Goal: Task Accomplishment & Management: Use online tool/utility

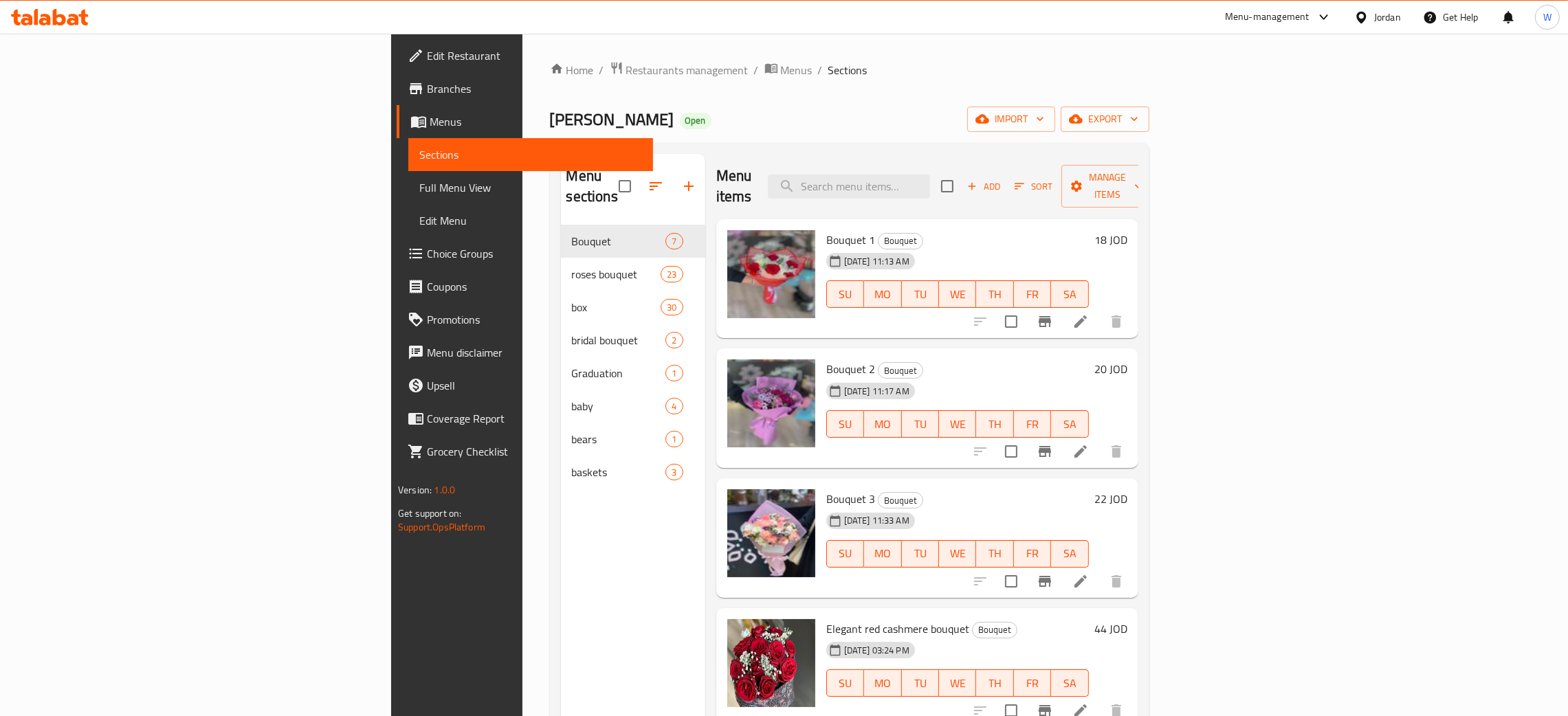
click at [1003, 179] on span "Add" at bounding box center [984, 187] width 37 height 16
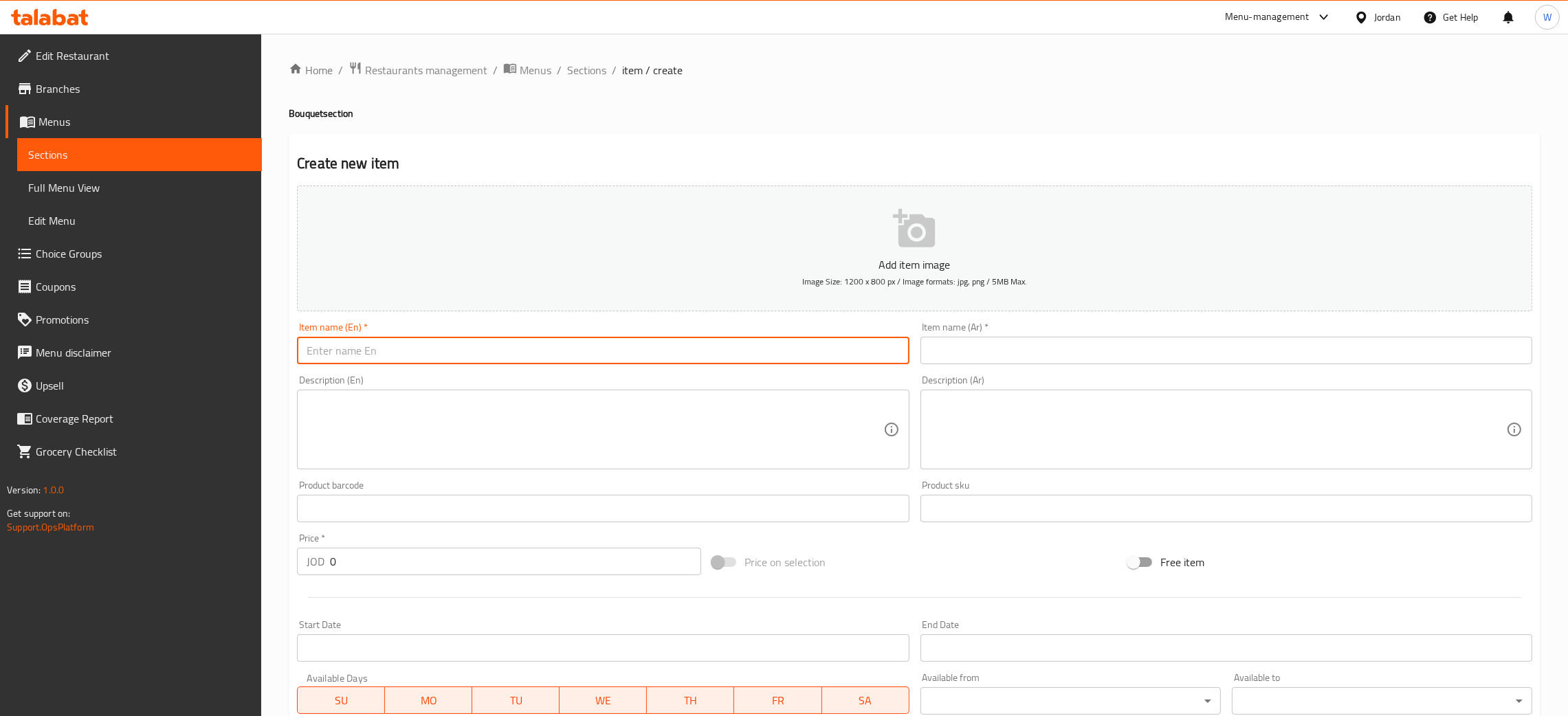
click at [457, 342] on input "text" at bounding box center [602, 350] width 612 height 28
type input "ل"
drag, startPoint x: 399, startPoint y: 346, endPoint x: 348, endPoint y: 350, distance: 51.2
click at [348, 350] on input "Bouquet of Zahrat" at bounding box center [602, 350] width 612 height 28
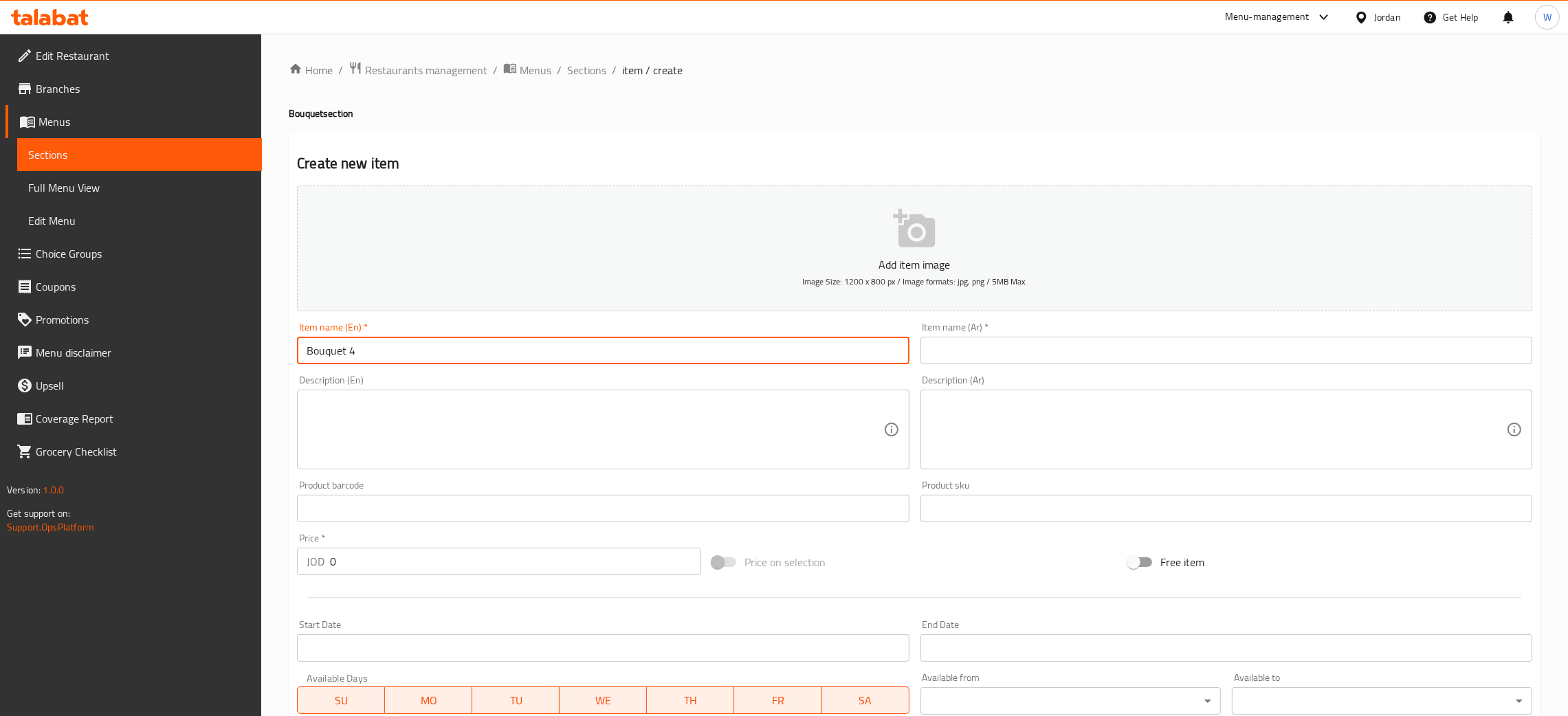
type input "Bouquet 4"
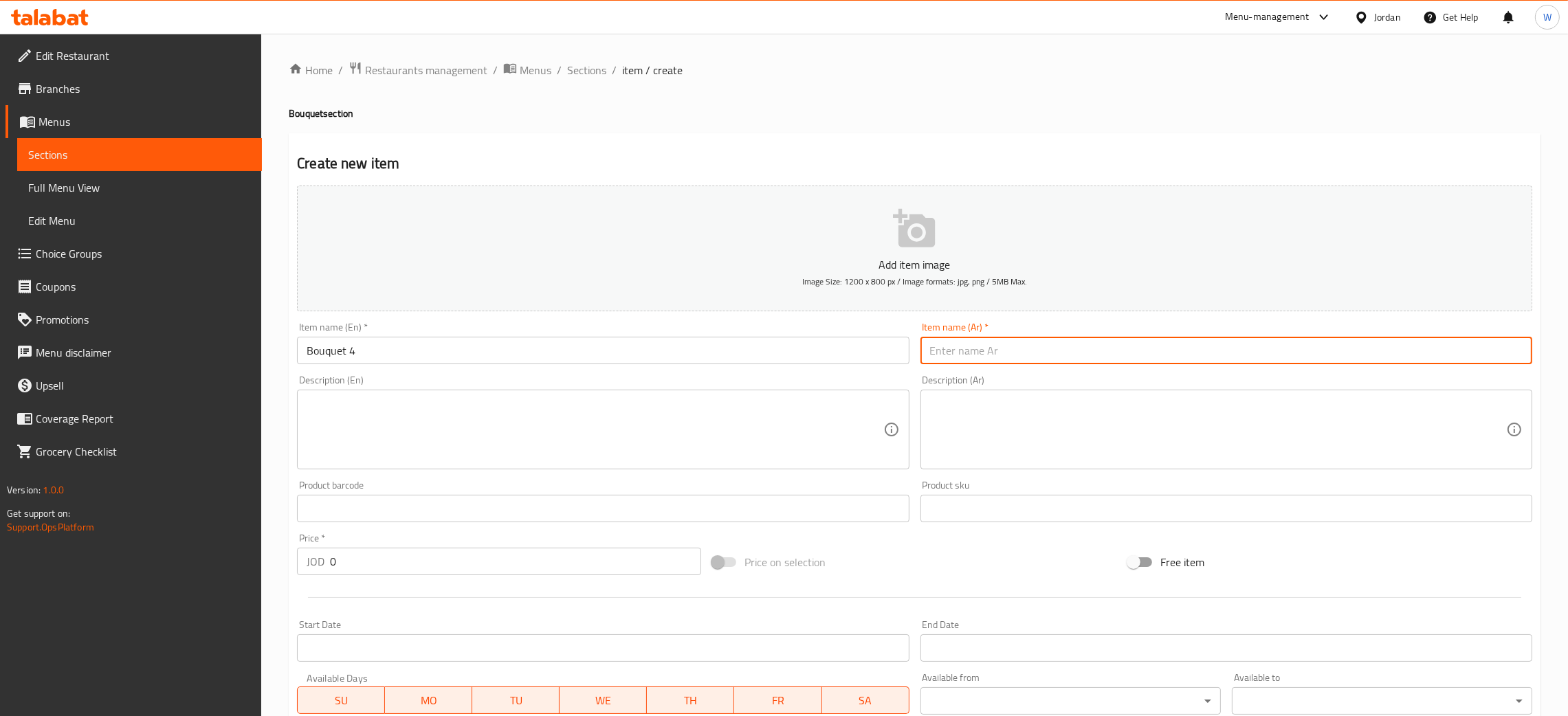
click at [960, 351] on input "text" at bounding box center [1226, 350] width 612 height 28
drag, startPoint x: 955, startPoint y: 349, endPoint x: 906, endPoint y: 349, distance: 49.0
click at [906, 349] on div "Add item image Image Size: 1200 x 800 px / Image formats: jpg, png / 5MB Max. I…" at bounding box center [914, 476] width 1247 height 592
click at [937, 353] on input "باقه4" at bounding box center [1226, 350] width 612 height 28
click at [938, 349] on input "باقه4" at bounding box center [1226, 350] width 612 height 28
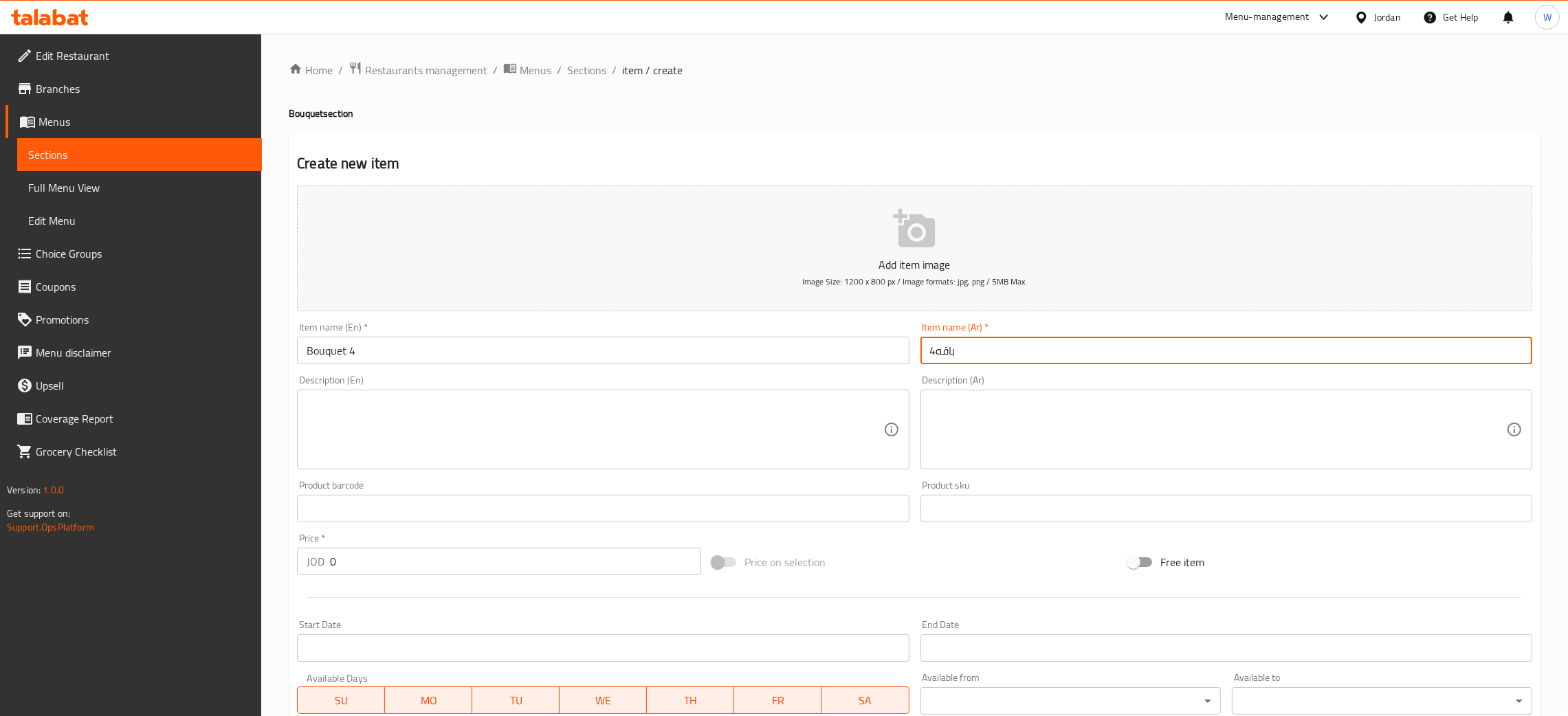
click at [974, 357] on input "باقه4" at bounding box center [1226, 350] width 612 height 28
click at [933, 348] on input "باقه4" at bounding box center [1226, 350] width 612 height 28
click at [922, 348] on input "باقه4" at bounding box center [1226, 350] width 612 height 28
type input "باقه 4"
drag, startPoint x: 378, startPoint y: 562, endPoint x: 163, endPoint y: 552, distance: 215.2
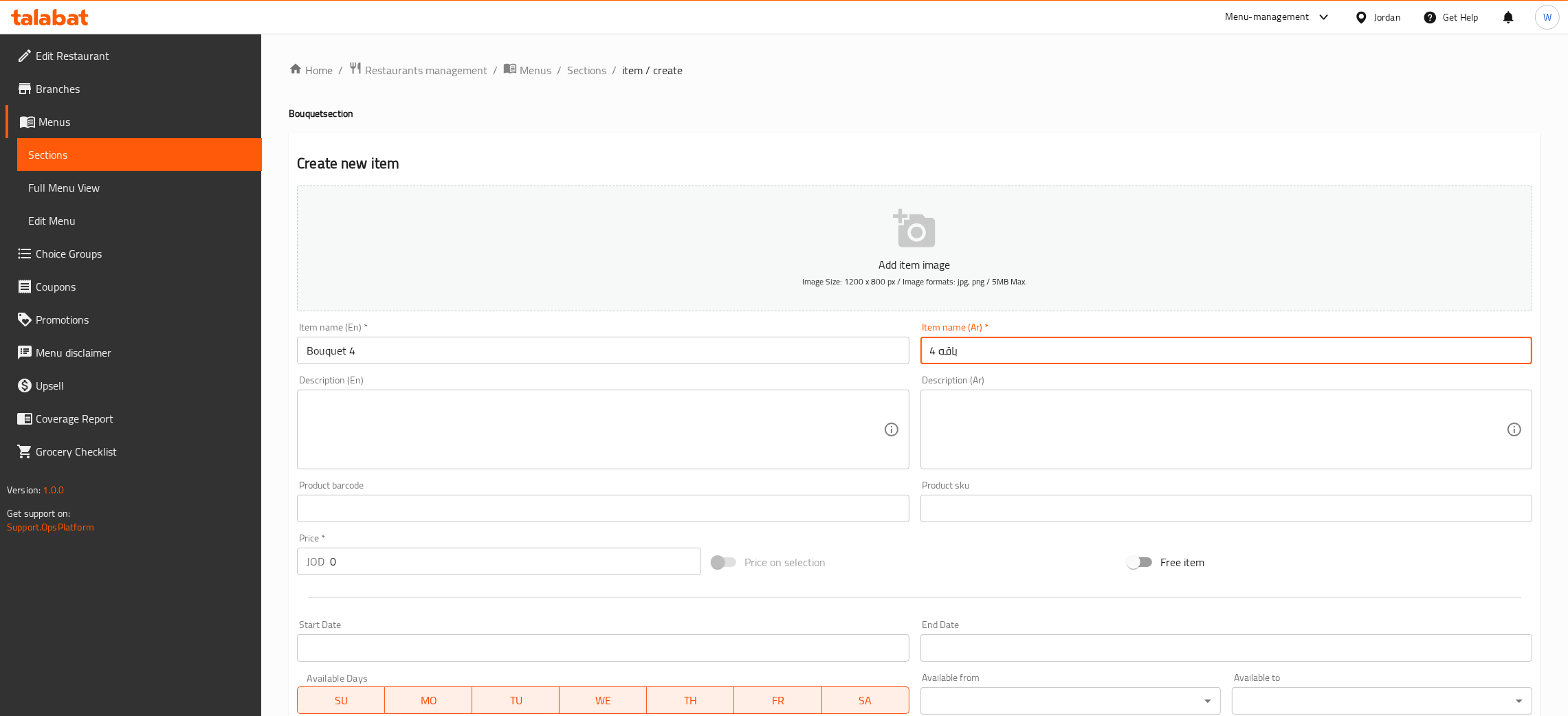
click at [167, 552] on div "Edit Restaurant Branches Menus Sections Full Menu View Edit Menu Choice Groups …" at bounding box center [784, 502] width 1568 height 938
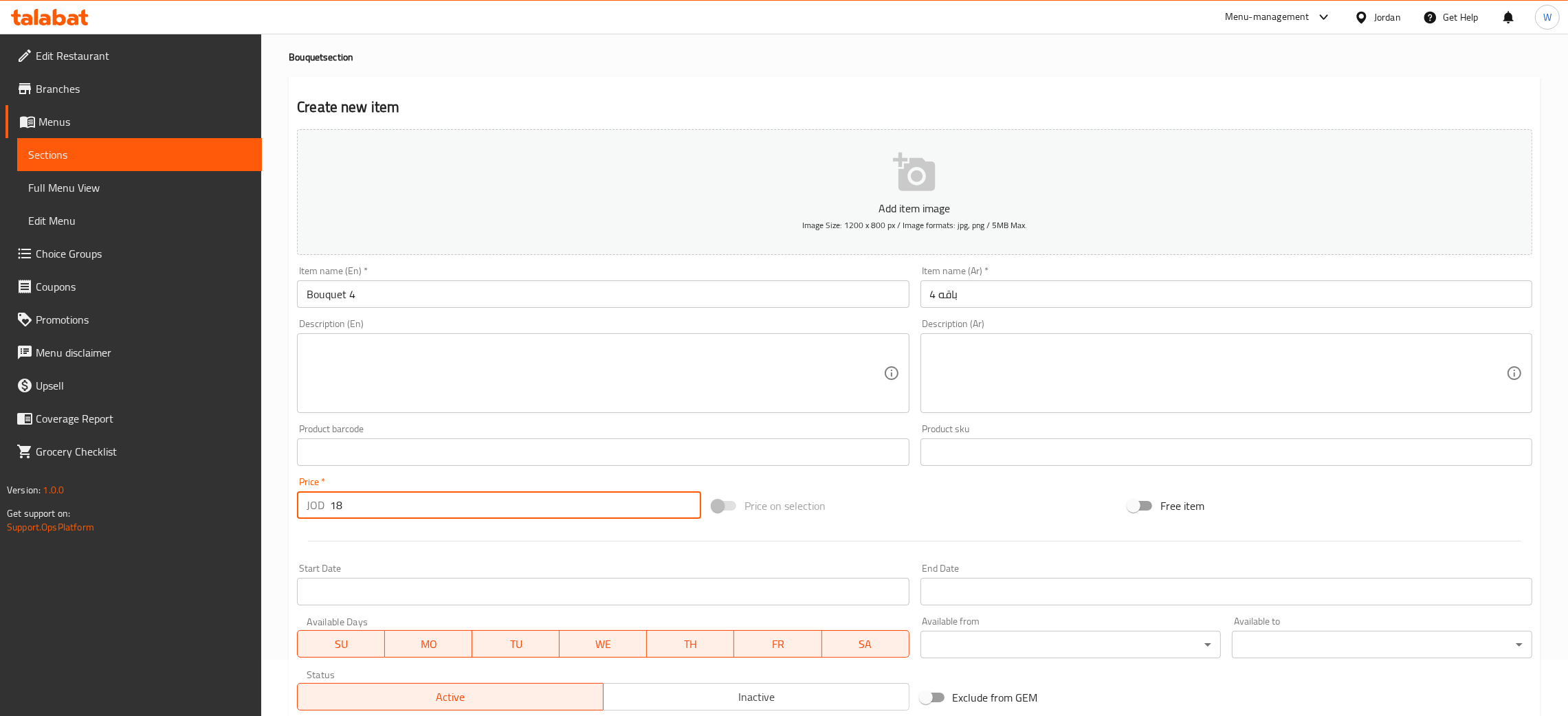
scroll to position [103, 0]
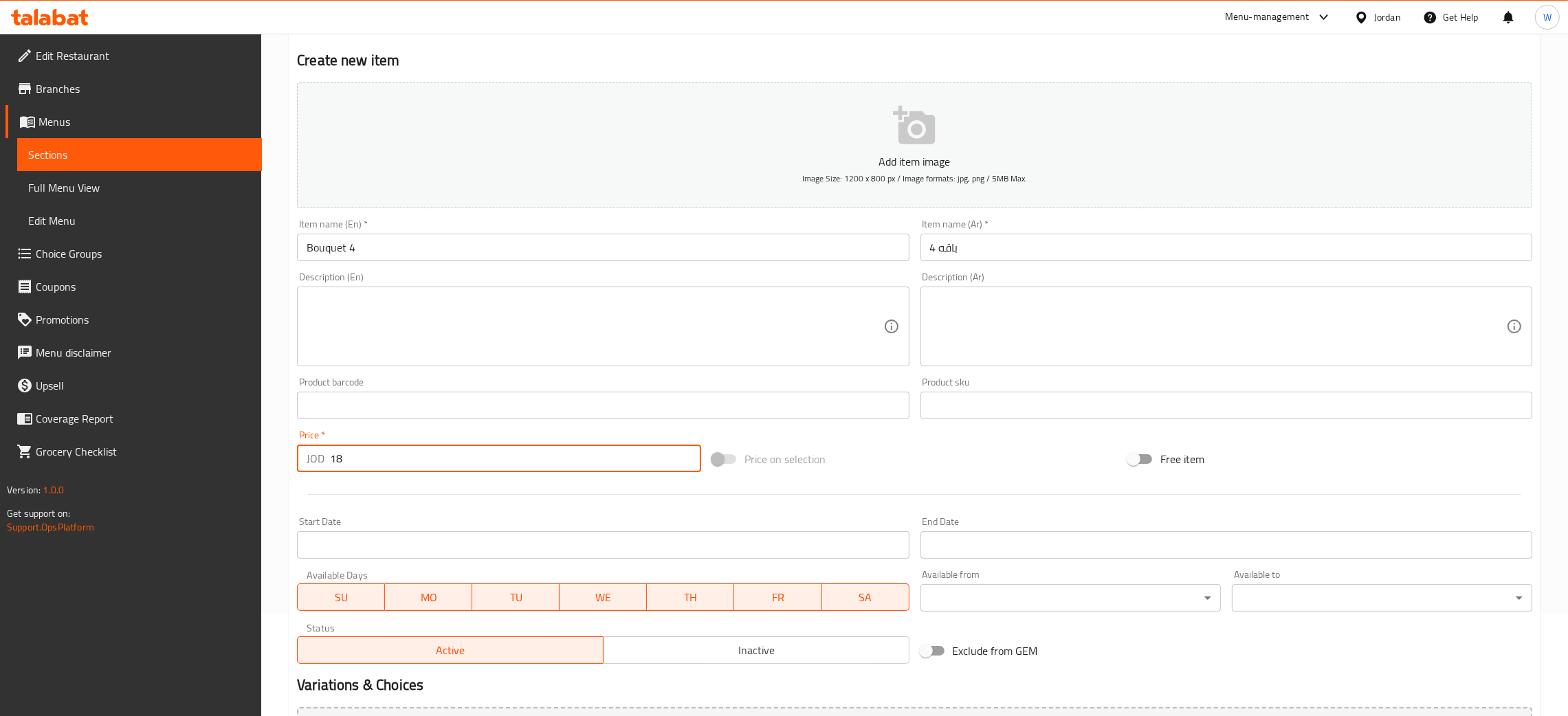
type input "18"
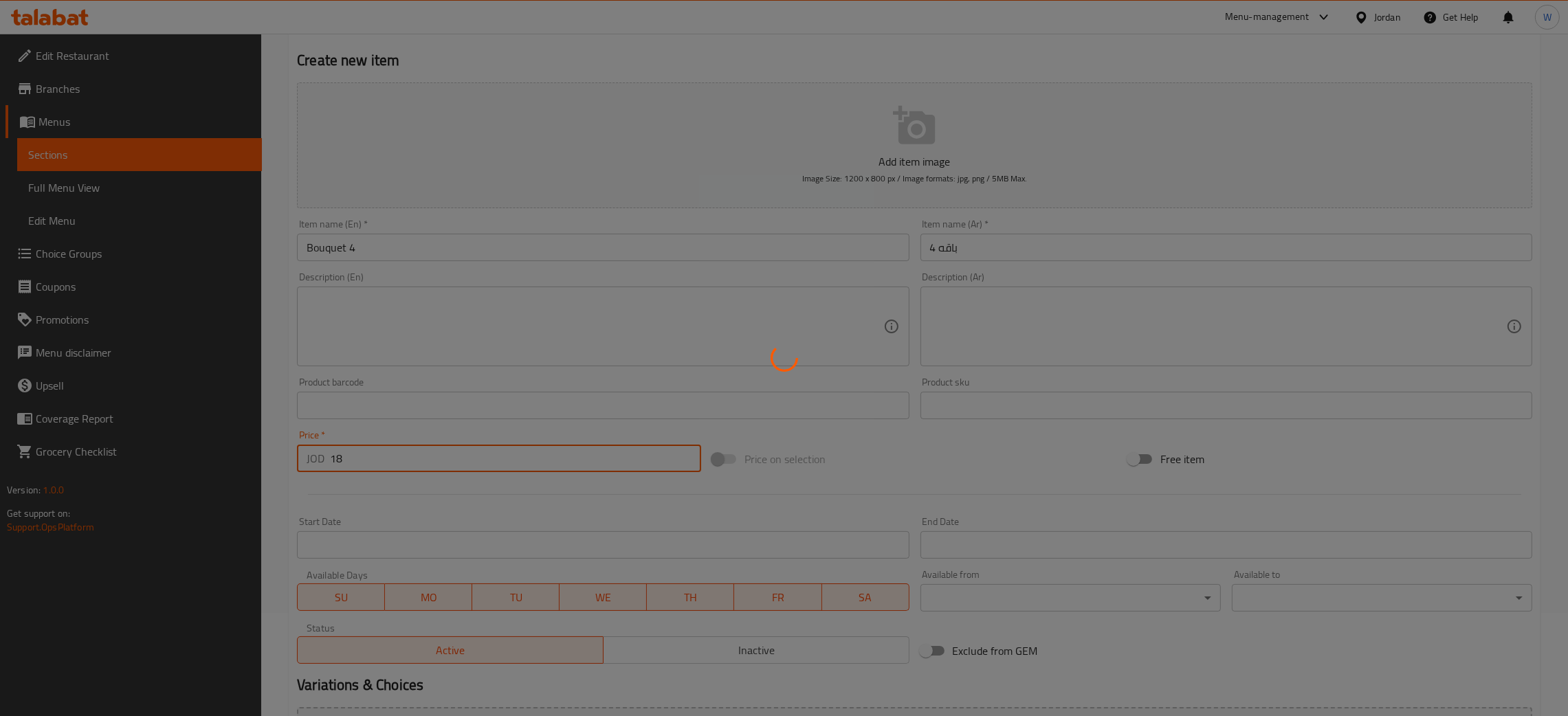
type input "0"
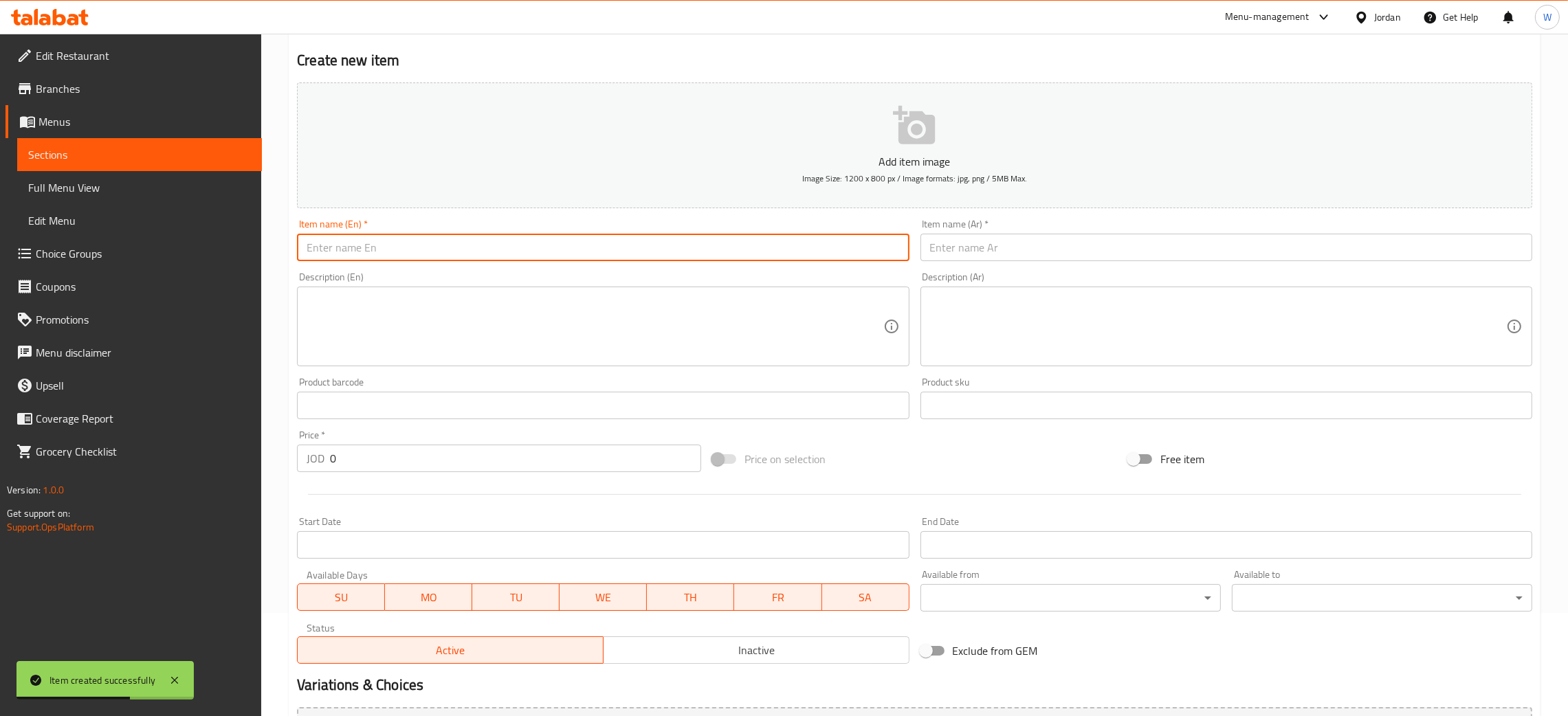
click at [378, 243] on input "text" at bounding box center [602, 247] width 612 height 28
drag, startPoint x: 406, startPoint y: 246, endPoint x: 345, endPoint y: 245, distance: 61.0
click at [345, 245] on input "Bouquet of Zahrat" at bounding box center [602, 247] width 612 height 28
click at [348, 249] on input "Bouquet5" at bounding box center [602, 247] width 612 height 28
type input "Bouquet 5"
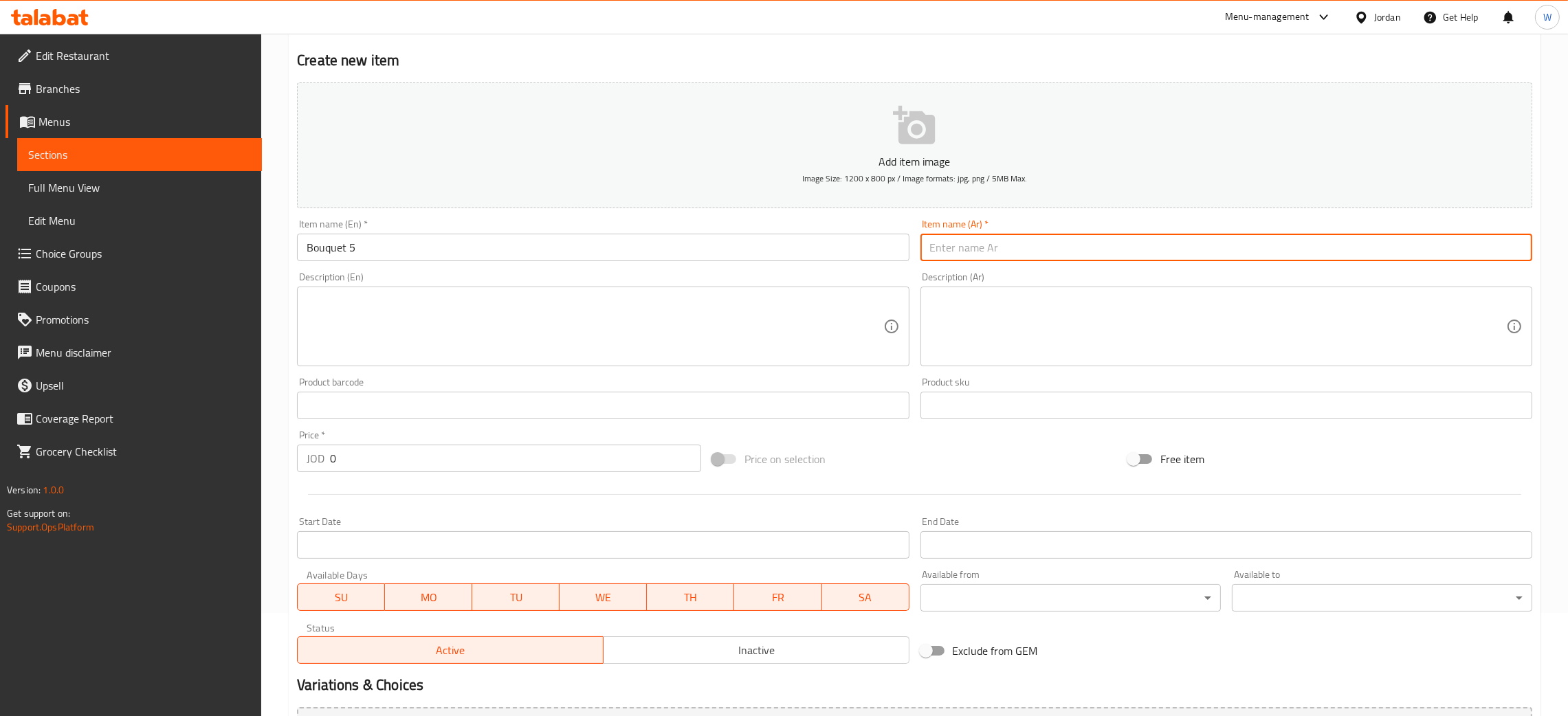
click at [985, 237] on input "text" at bounding box center [1226, 247] width 612 height 28
drag, startPoint x: 952, startPoint y: 247, endPoint x: 856, endPoint y: 246, distance: 96.0
click at [856, 246] on div "Add item image Image Size: 1200 x 800 px / Image formats: jpg, png / 5MB Max. I…" at bounding box center [914, 372] width 1247 height 592
type input "باقه 5"
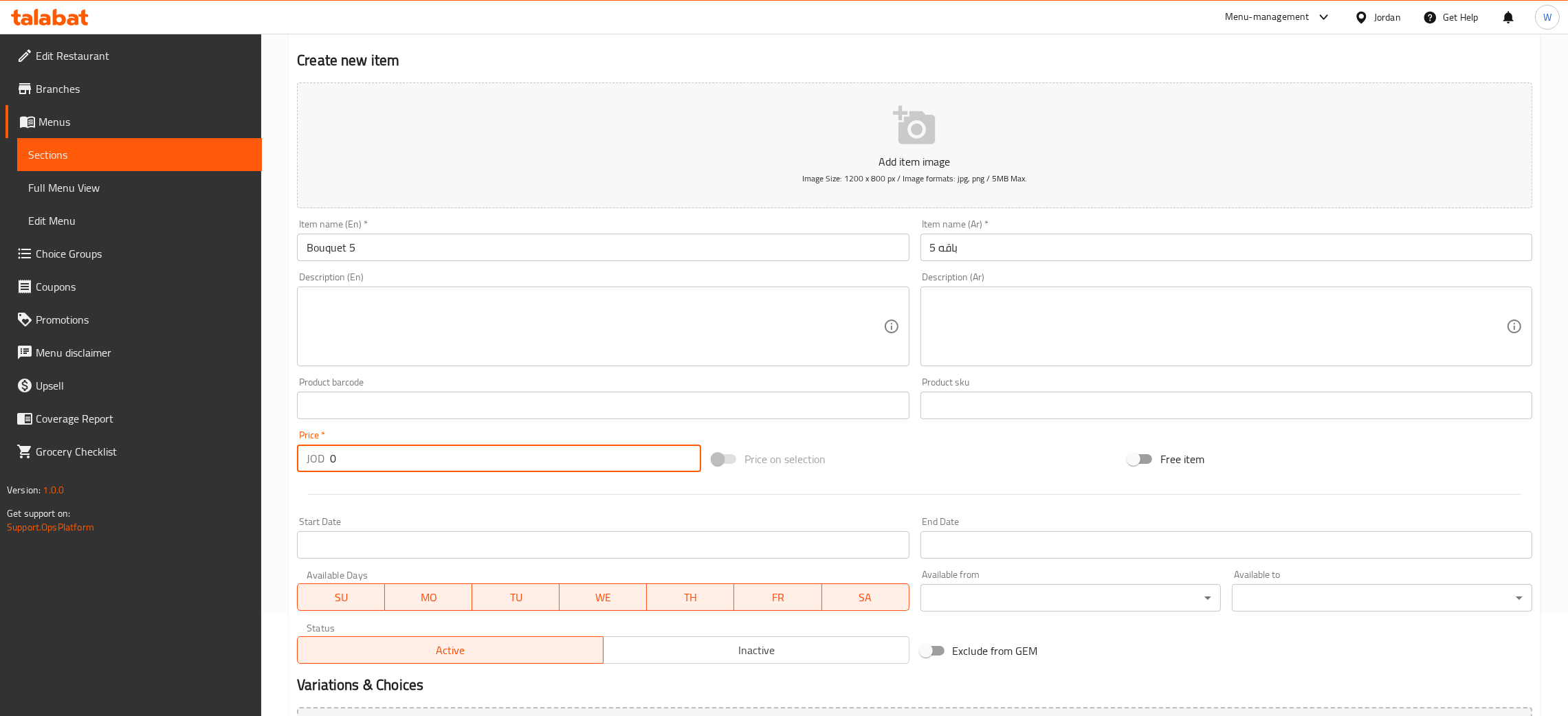
drag, startPoint x: 337, startPoint y: 460, endPoint x: 159, endPoint y: 460, distance: 178.0
click at [189, 460] on div "Edit Restaurant Branches Menus Sections Full Menu View Edit Menu Choice Groups …" at bounding box center [784, 399] width 1568 height 938
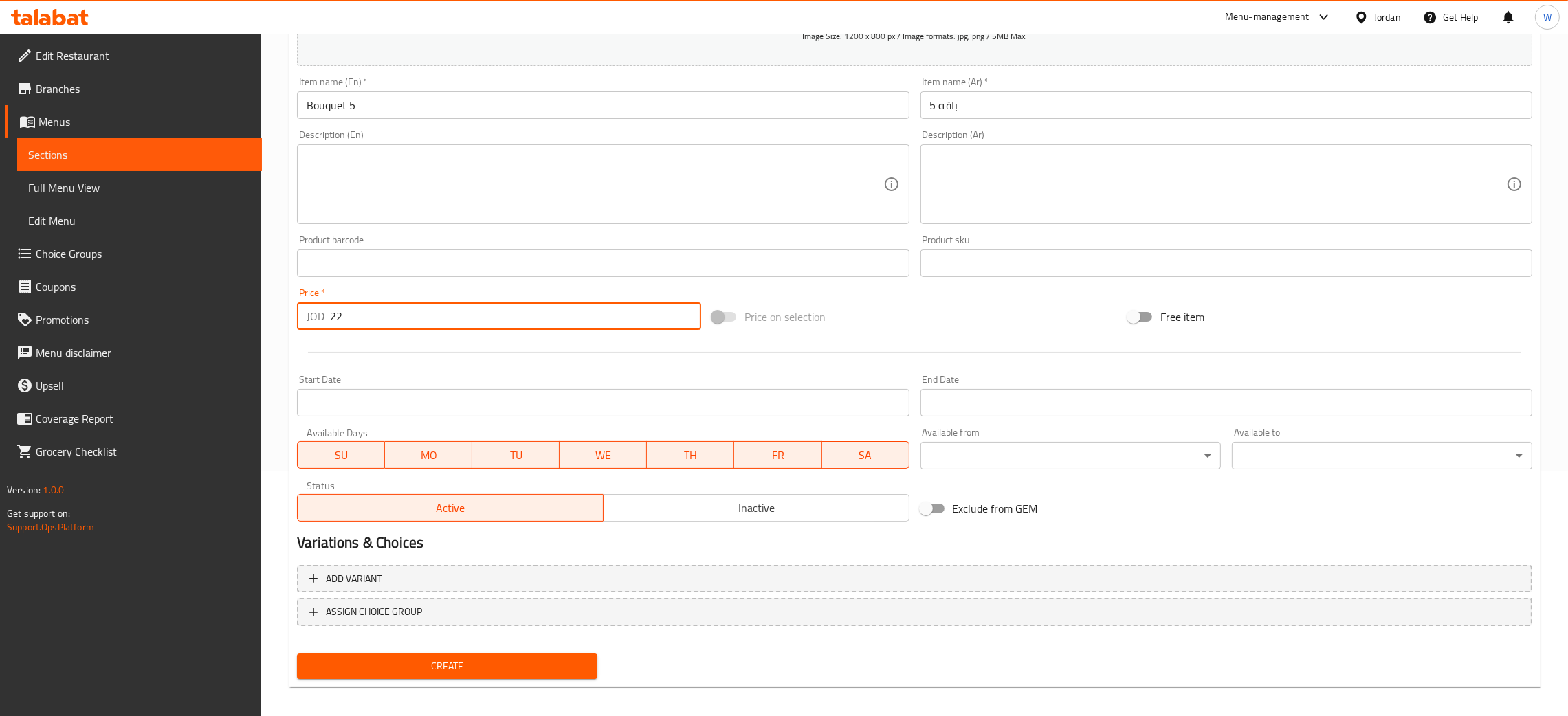
scroll to position [252, 0]
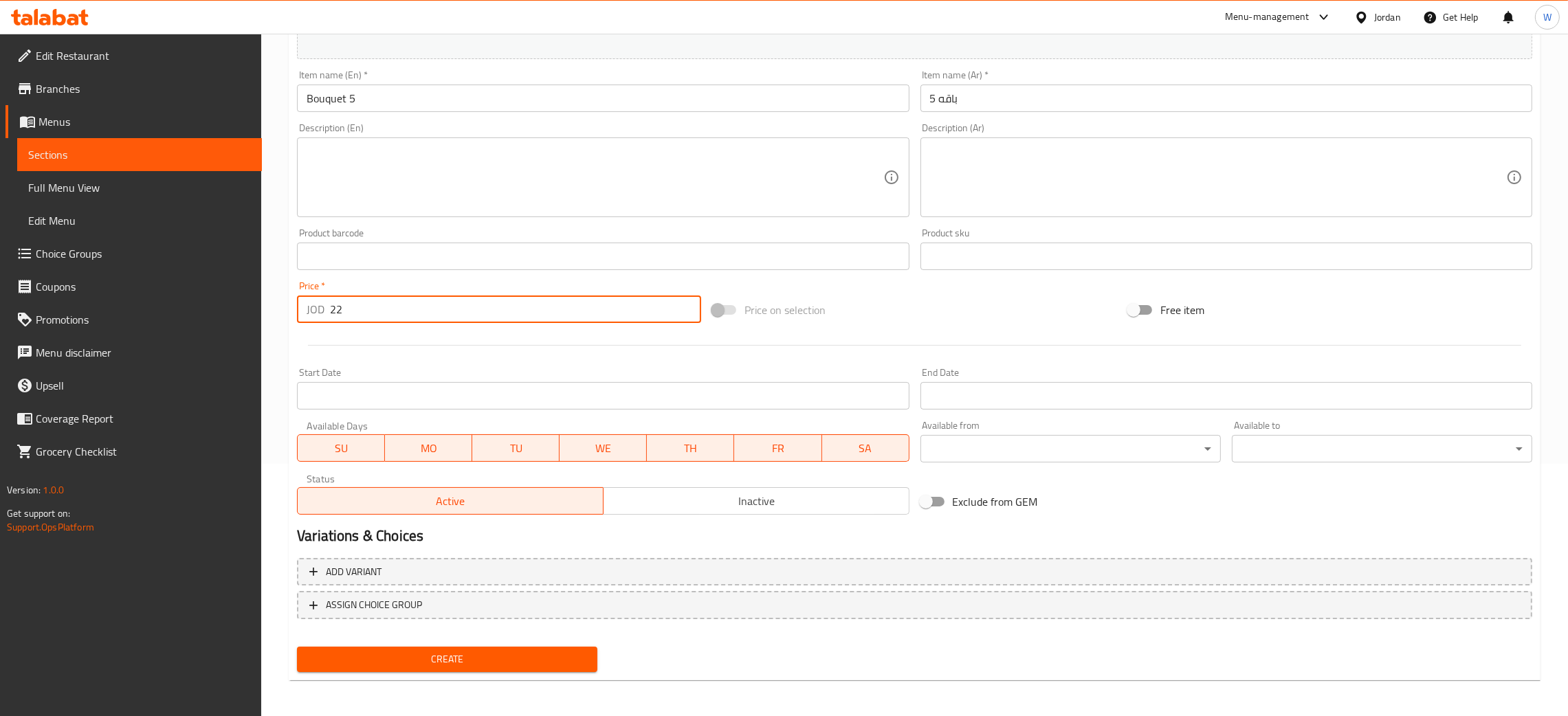
type input "22"
click at [531, 659] on span "Create" at bounding box center [447, 659] width 279 height 17
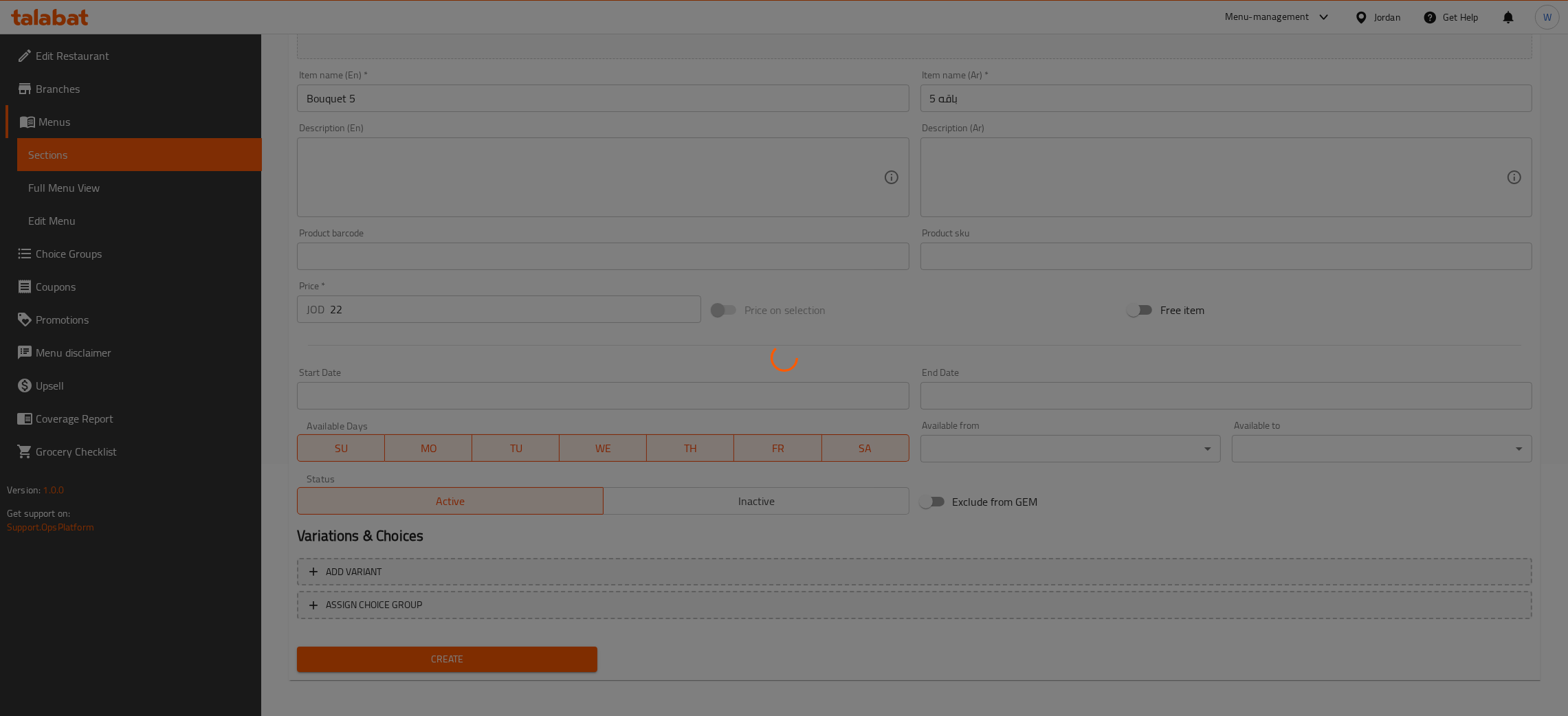
type input "0"
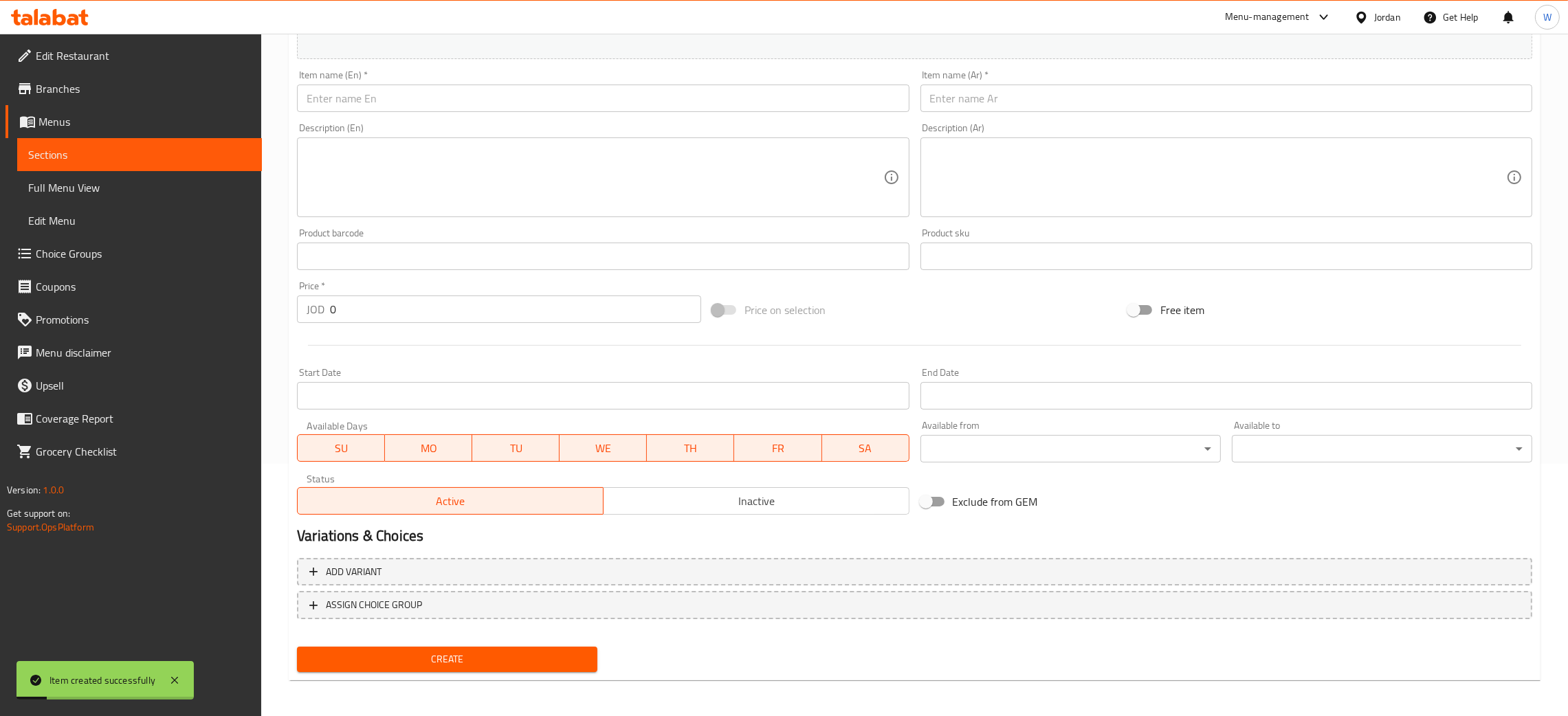
click at [444, 101] on input "text" at bounding box center [602, 98] width 612 height 28
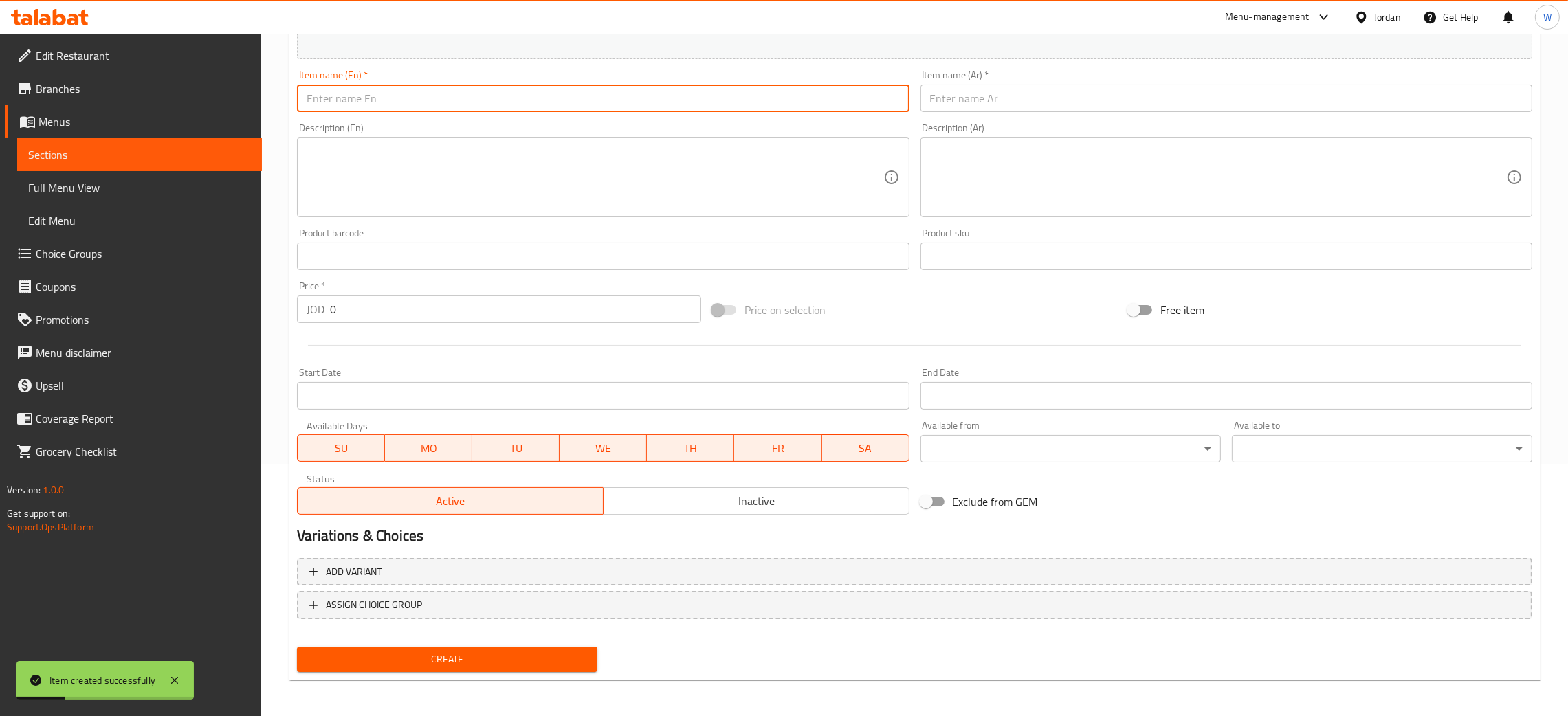
type input "Triangle bouquet"
drag, startPoint x: 394, startPoint y: 102, endPoint x: 155, endPoint y: 97, distance: 239.1
click at [156, 97] on div "Edit Restaurant Branches Menus Sections Full Menu View Edit Menu Choice Groups …" at bounding box center [784, 250] width 1568 height 938
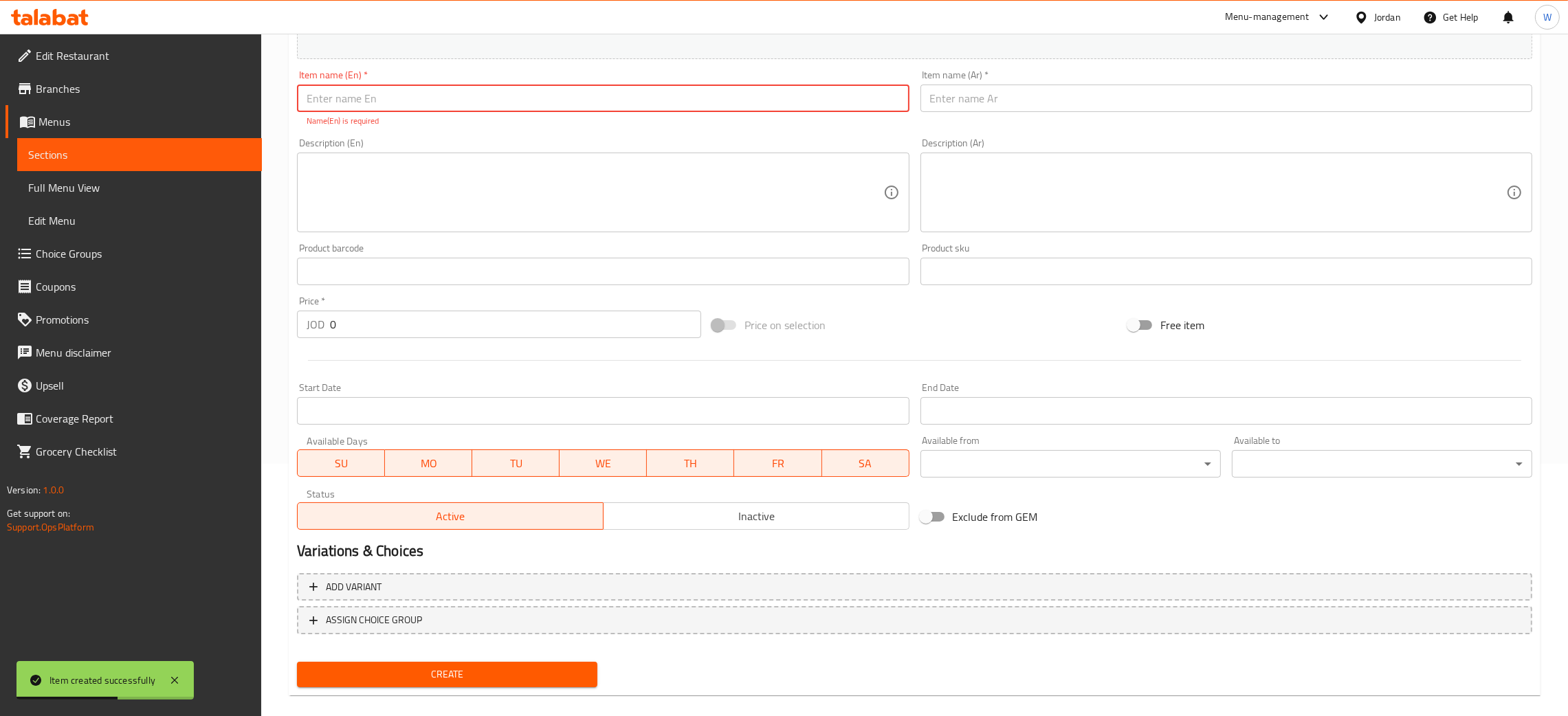
click at [340, 98] on input "text" at bounding box center [602, 98] width 612 height 28
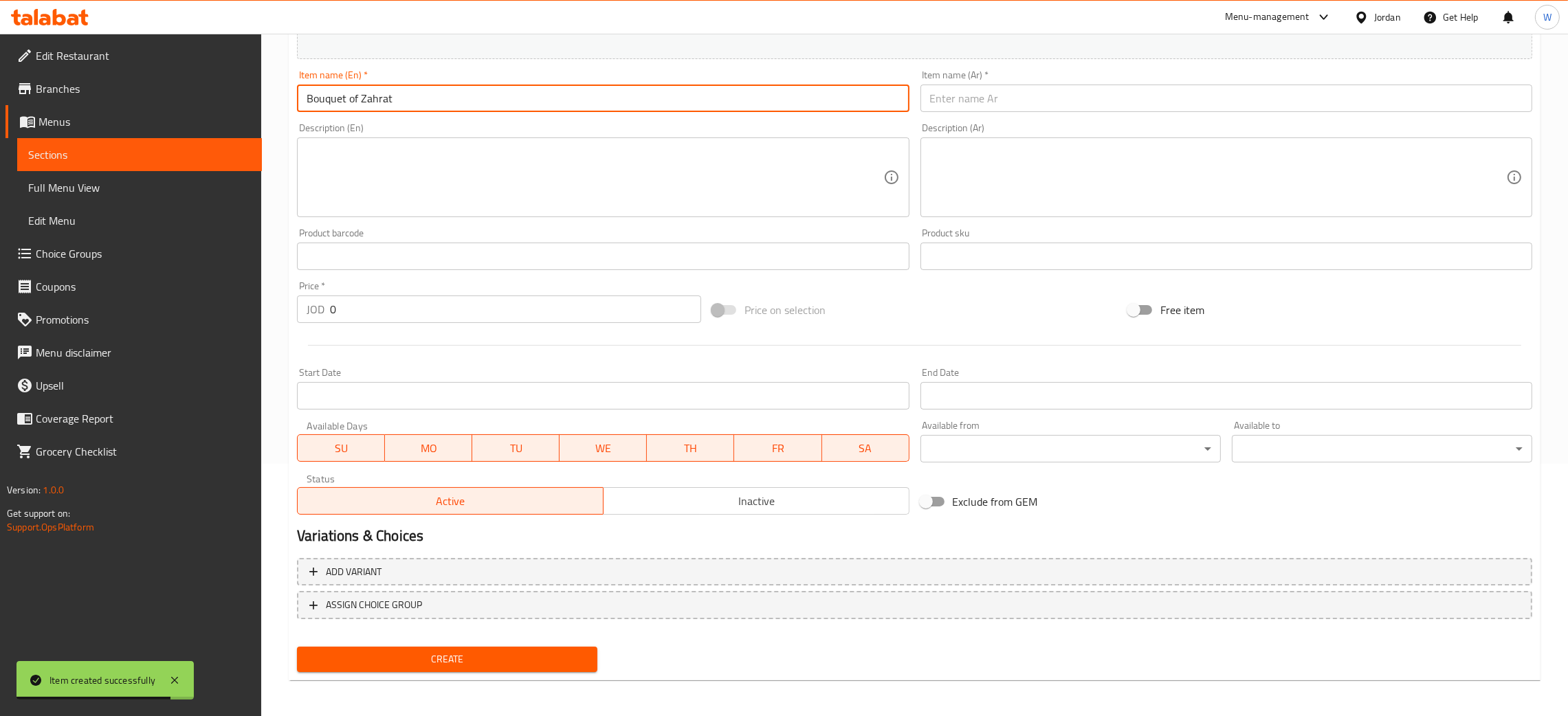
drag, startPoint x: 424, startPoint y: 99, endPoint x: 348, endPoint y: 96, distance: 76.1
click at [348, 96] on input "Bouquet of Zahrat" at bounding box center [602, 98] width 612 height 28
type input "Bouquet 6"
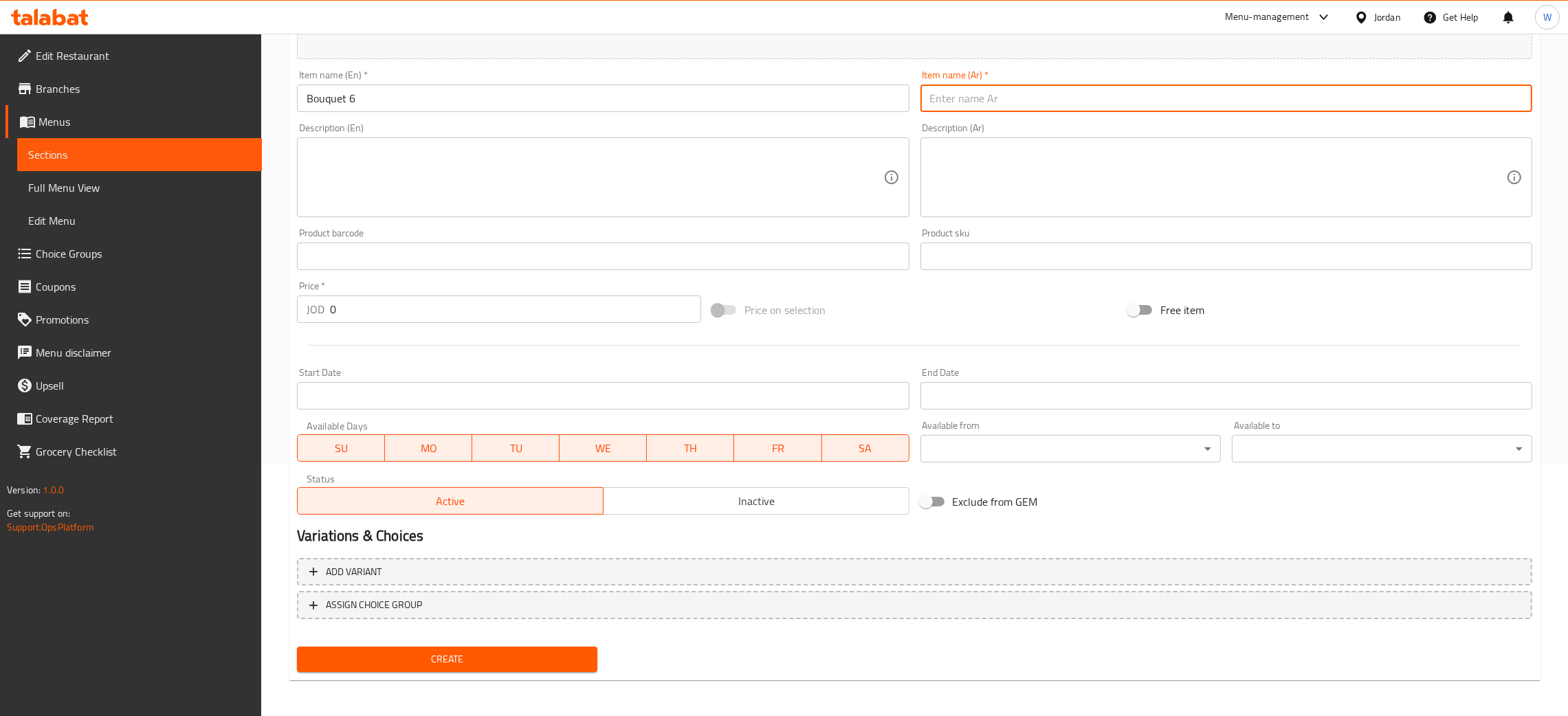
click at [1020, 109] on input "text" at bounding box center [1226, 98] width 612 height 28
drag, startPoint x: 955, startPoint y: 101, endPoint x: 919, endPoint y: 101, distance: 36.0
click at [921, 101] on input "باقه مثلث" at bounding box center [1226, 98] width 612 height 28
type input "باقه 6"
drag, startPoint x: 354, startPoint y: 313, endPoint x: 139, endPoint y: 330, distance: 215.7
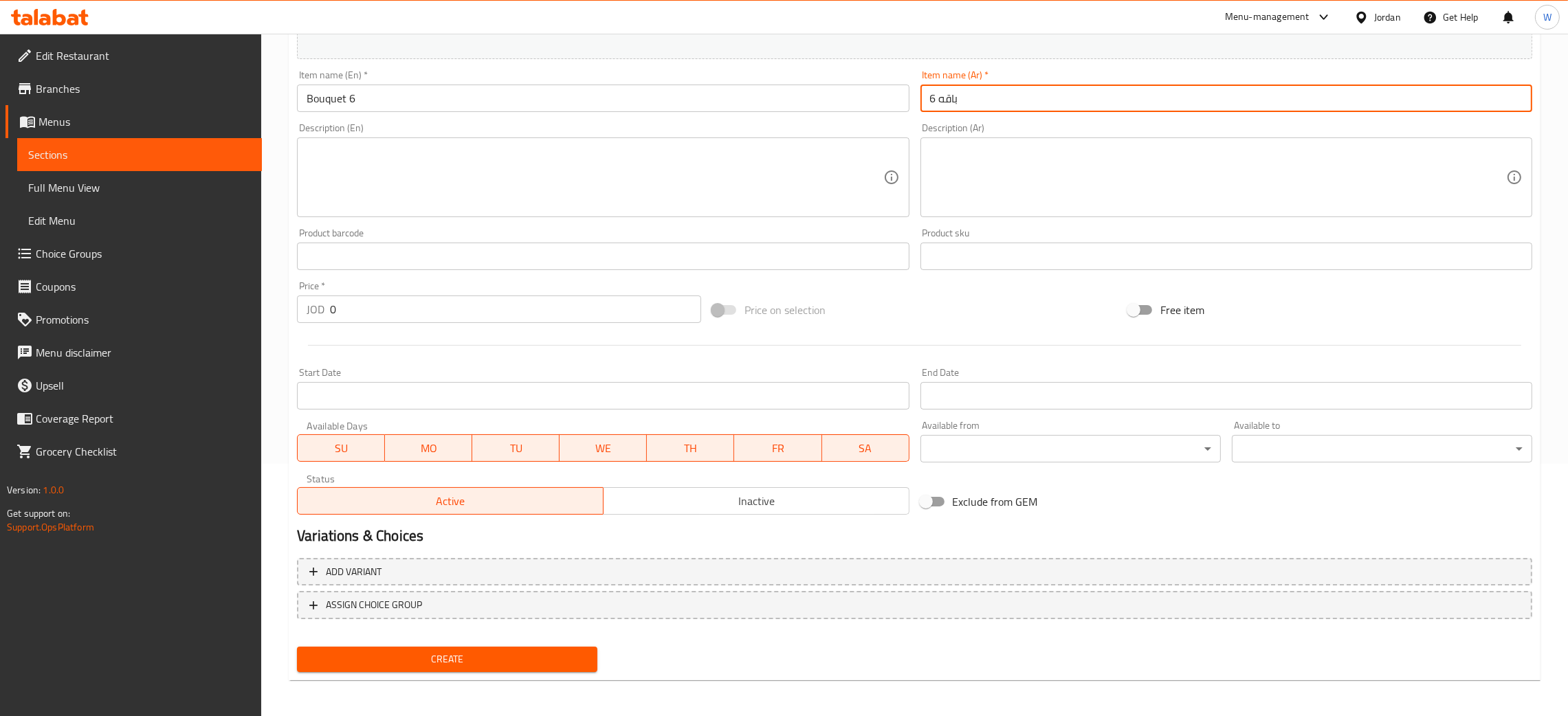
click at [143, 330] on div "Edit Restaurant Branches Menus Sections Full Menu View Edit Menu Choice Groups …" at bounding box center [784, 250] width 1568 height 938
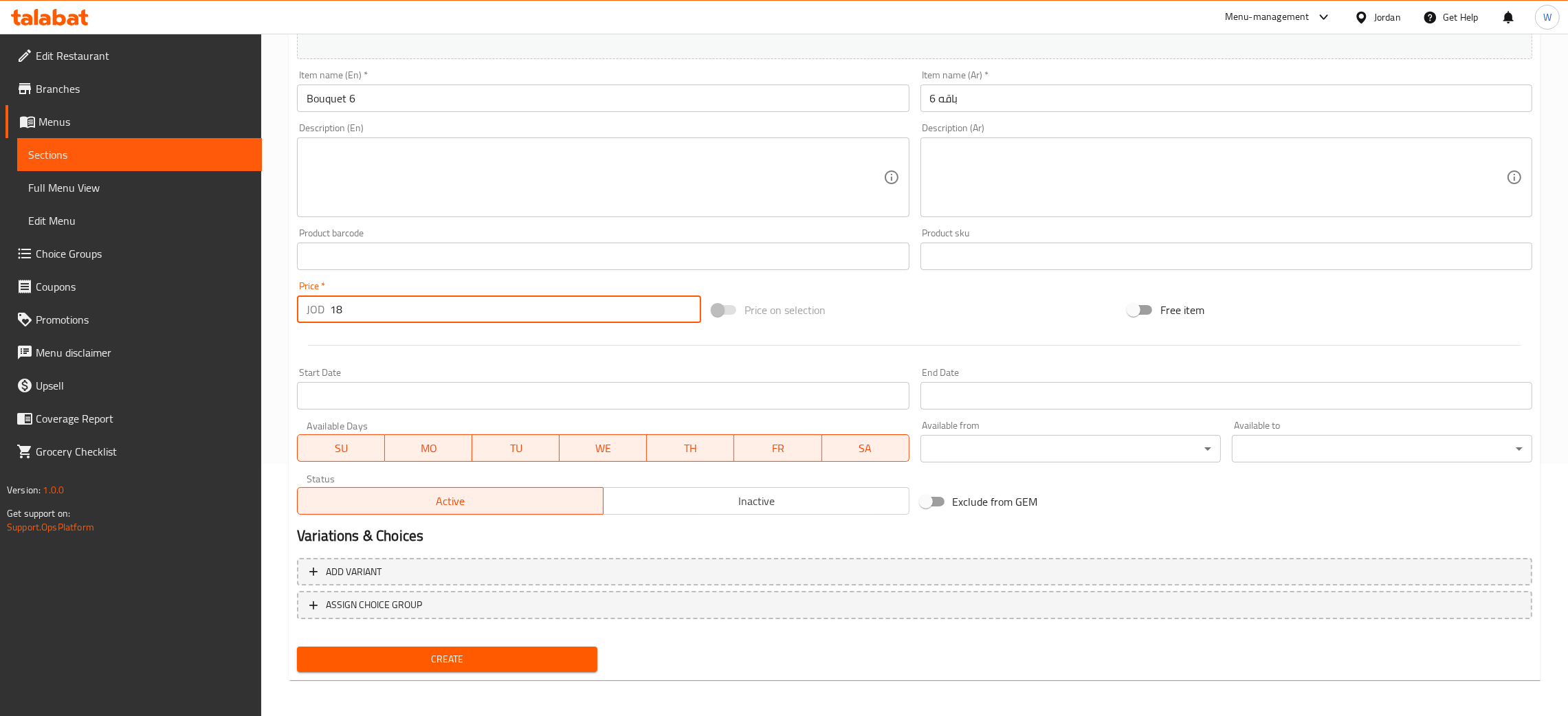
type input "18"
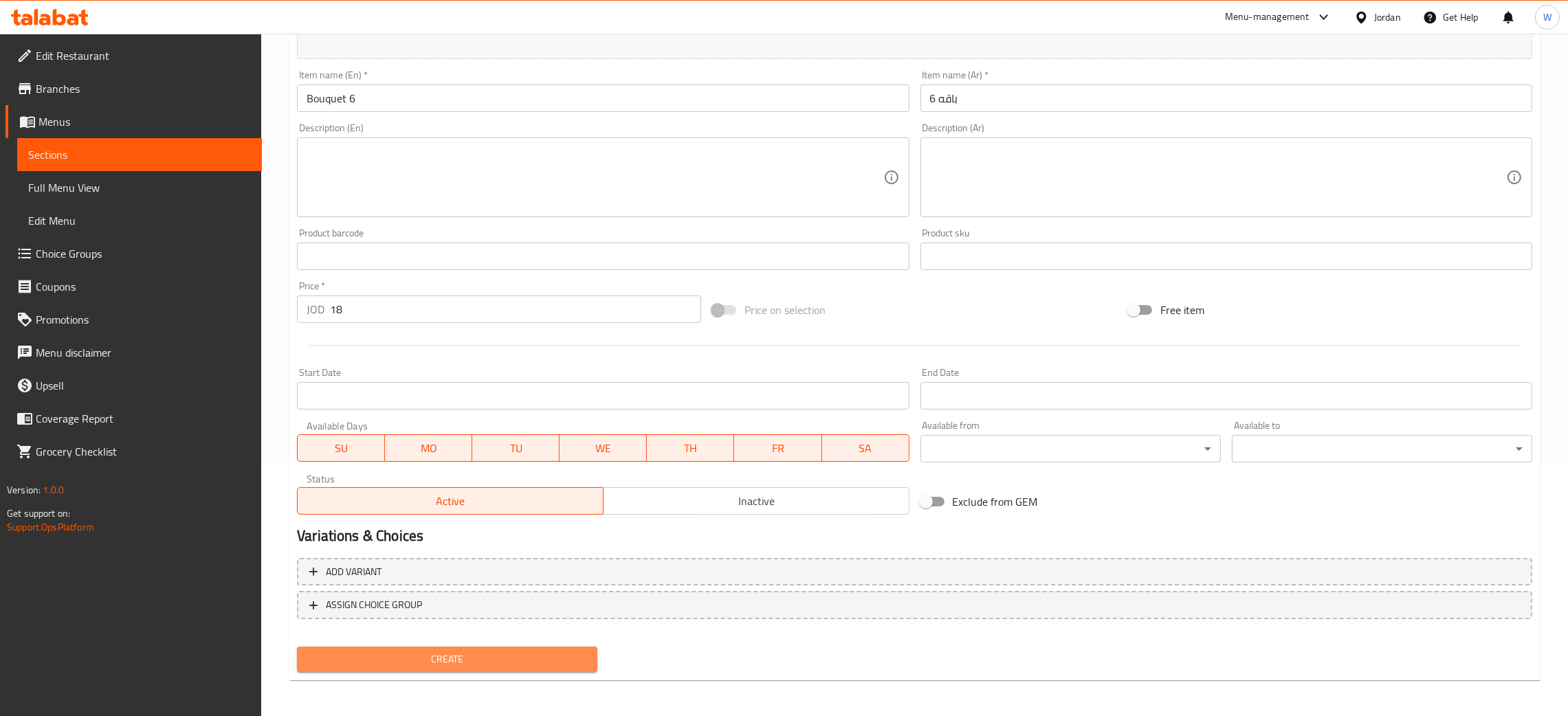
click at [400, 668] on button "Create" at bounding box center [446, 659] width 300 height 26
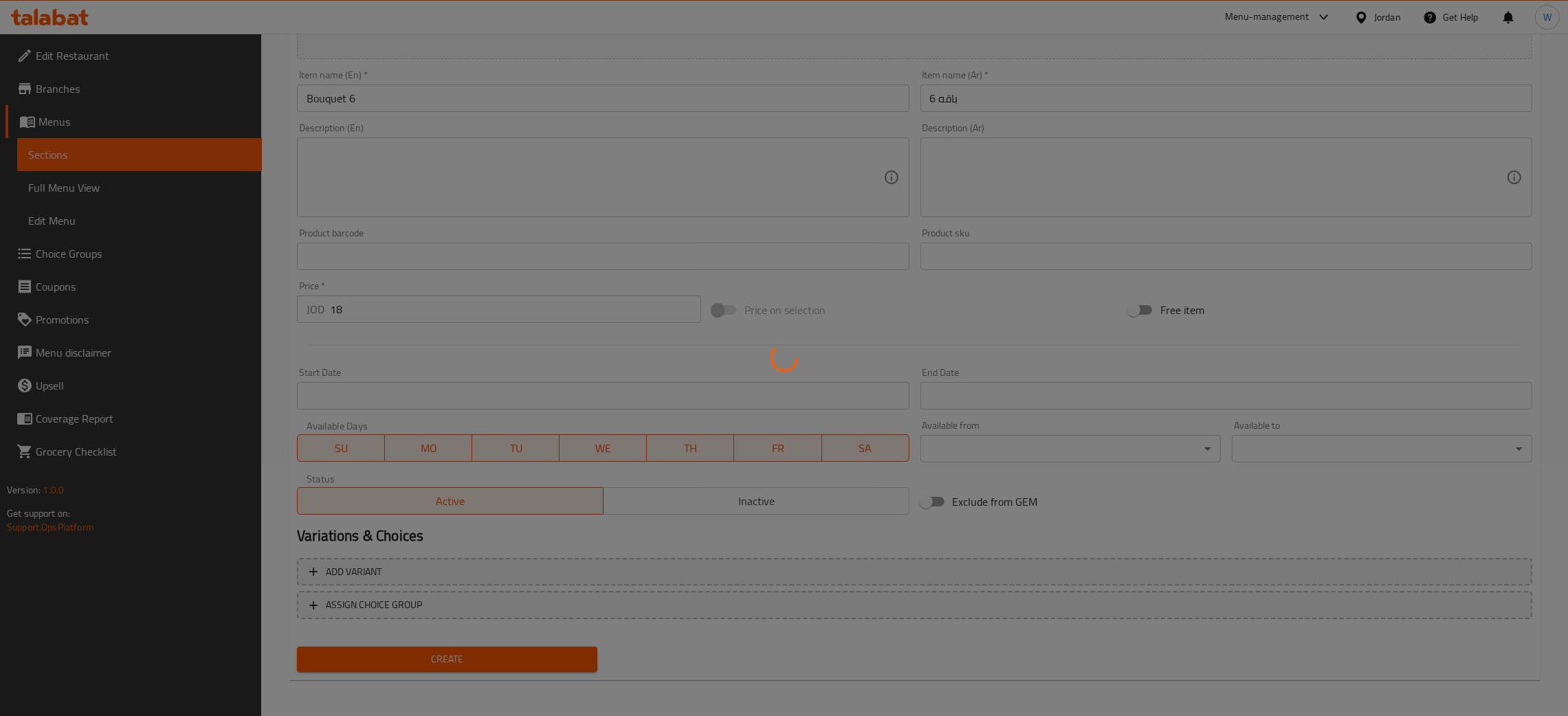
type input "0"
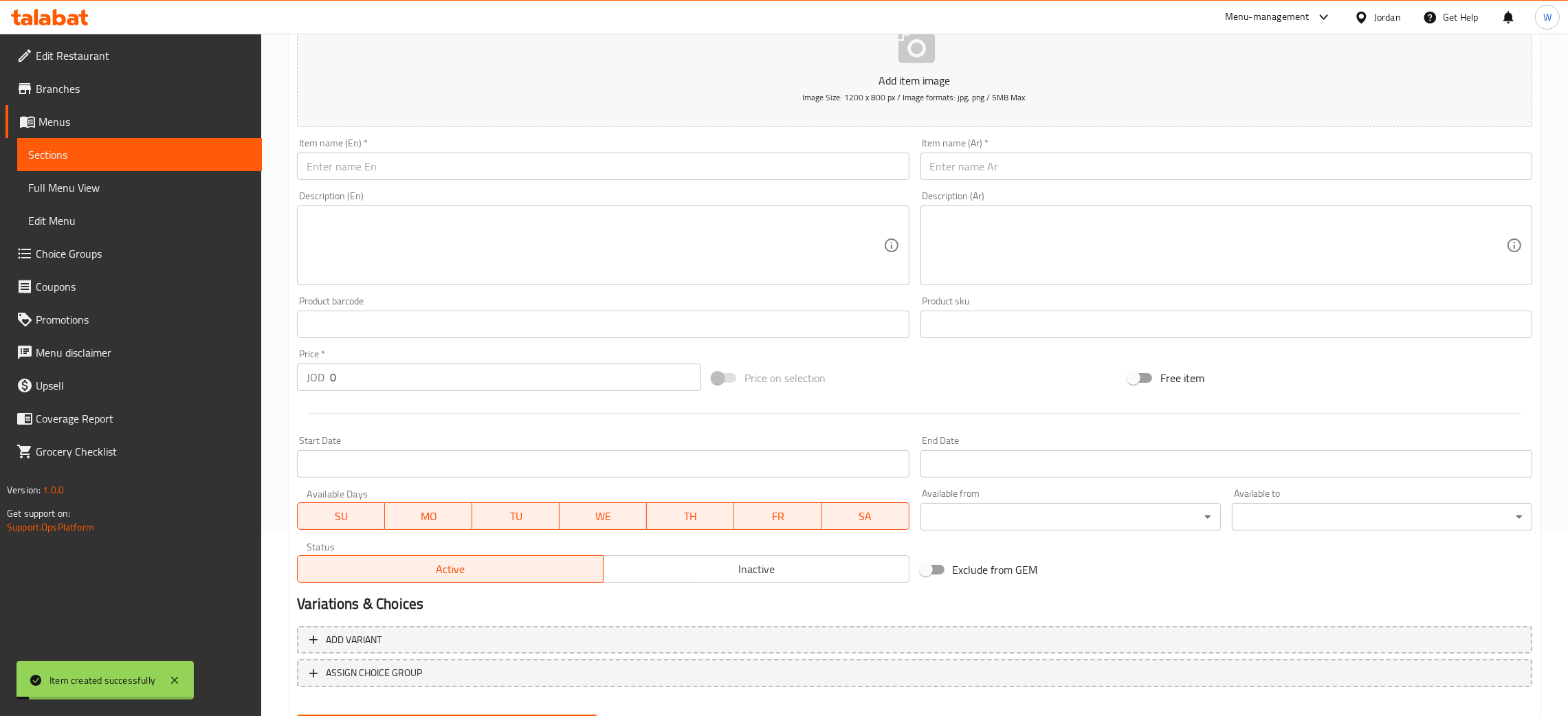
scroll to position [150, 0]
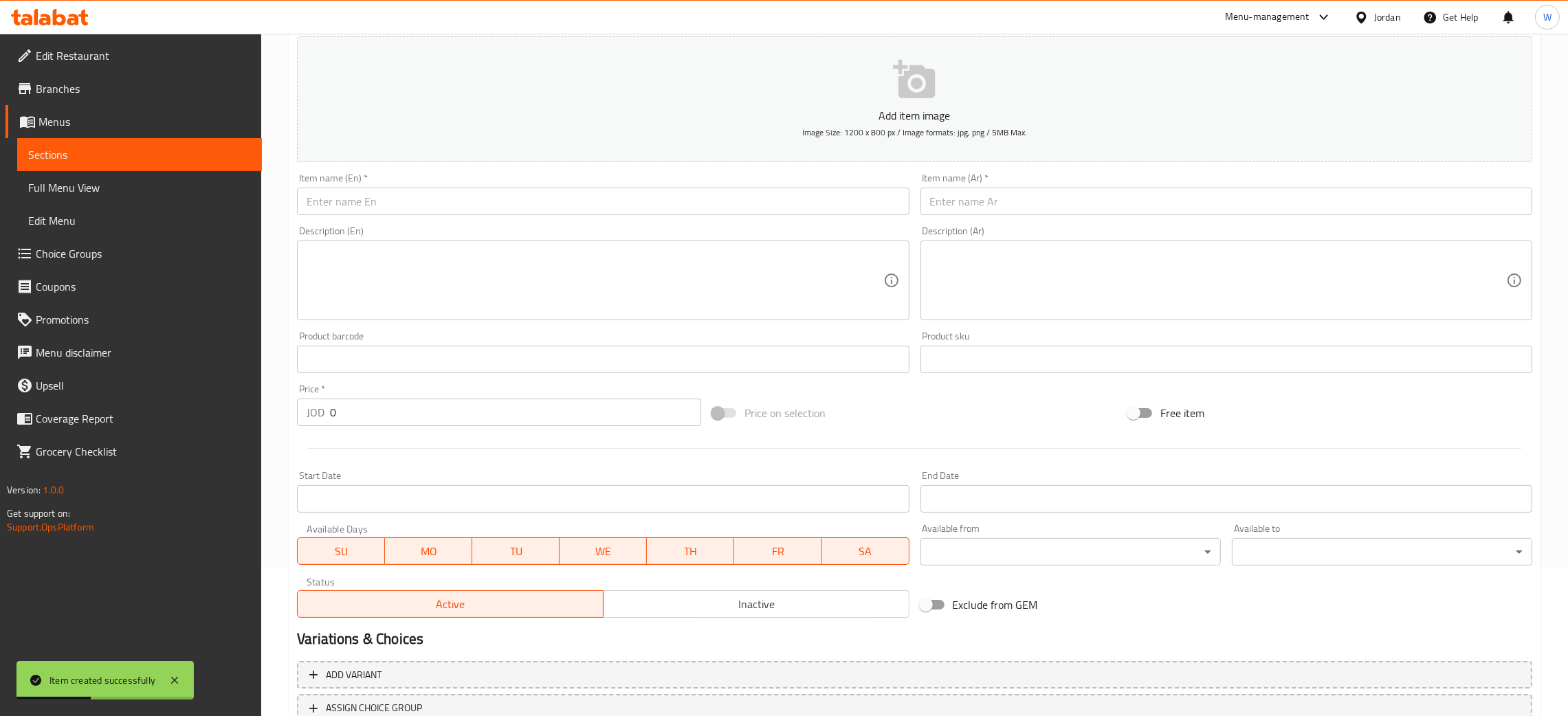
click at [530, 198] on input "text" at bounding box center [602, 201] width 612 height 28
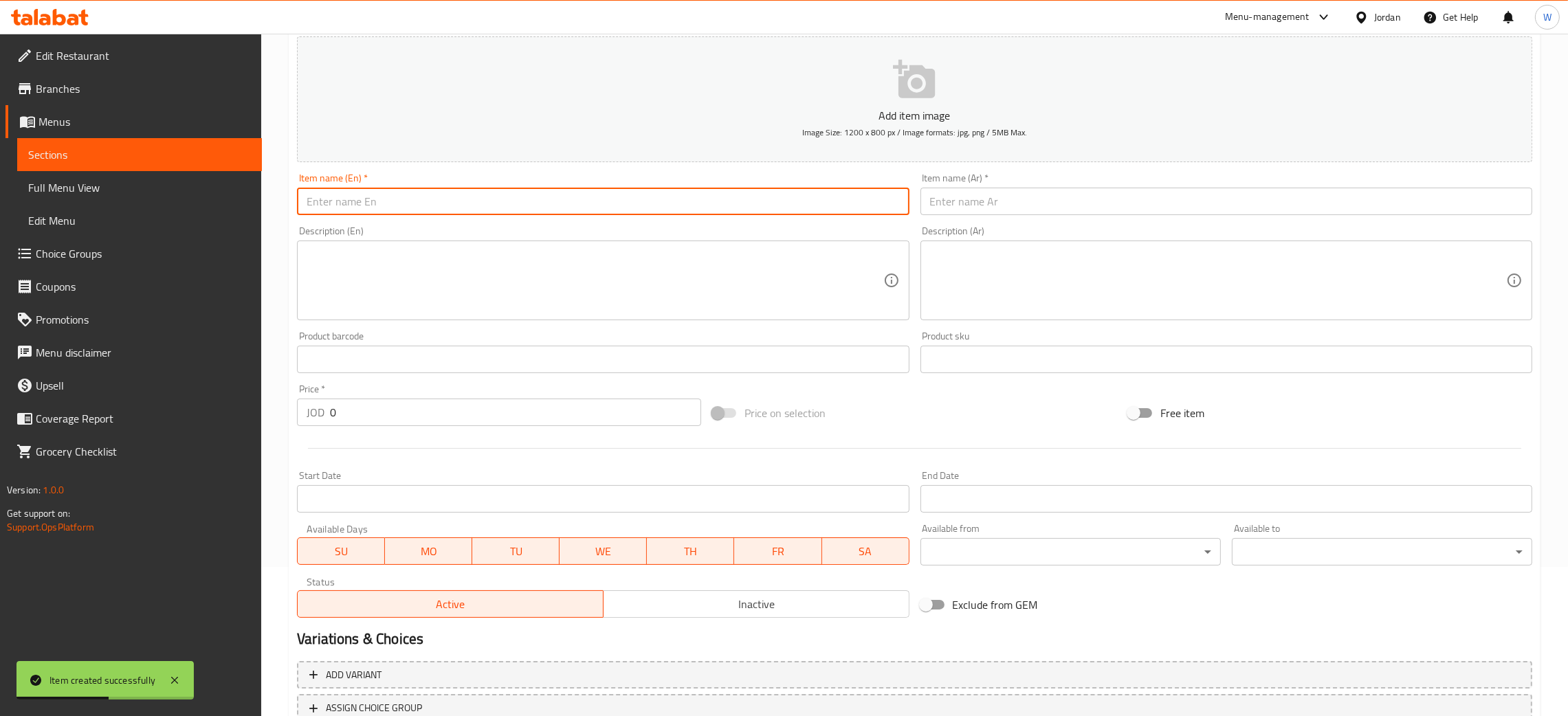
type input "Triangle bouquet"
drag, startPoint x: 389, startPoint y: 205, endPoint x: 0, endPoint y: 198, distance: 389.1
click at [11, 217] on div "Edit Restaurant Branches Menus Sections Full Menu View Edit Menu Choice Groups …" at bounding box center [784, 353] width 1568 height 938
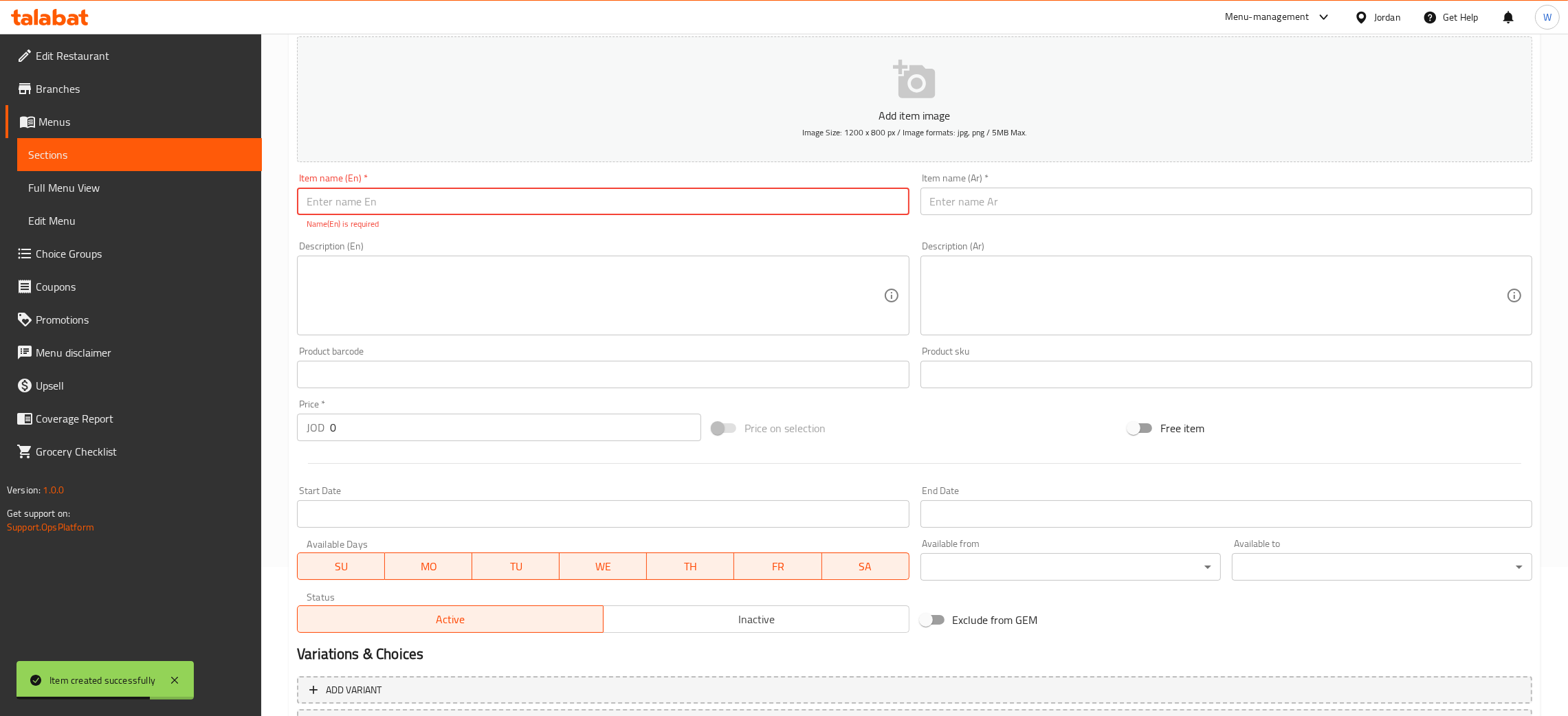
click at [363, 200] on input "text" at bounding box center [602, 201] width 612 height 28
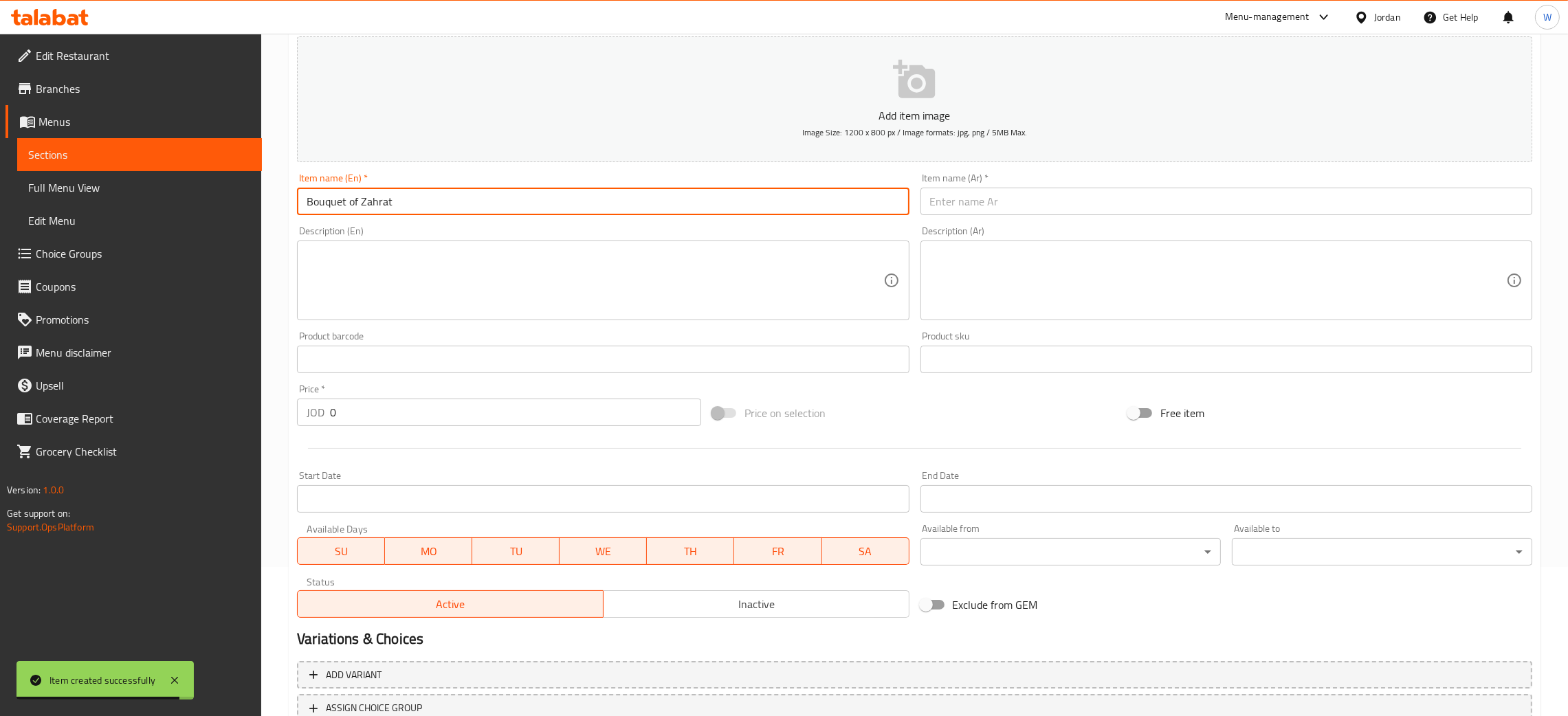
drag, startPoint x: 398, startPoint y: 209, endPoint x: 348, endPoint y: 200, distance: 50.8
click at [348, 200] on input "Bouquet of Zahrat" at bounding box center [602, 201] width 612 height 28
type input "Bouquet 7"
click at [1041, 197] on input "text" at bounding box center [1226, 201] width 612 height 28
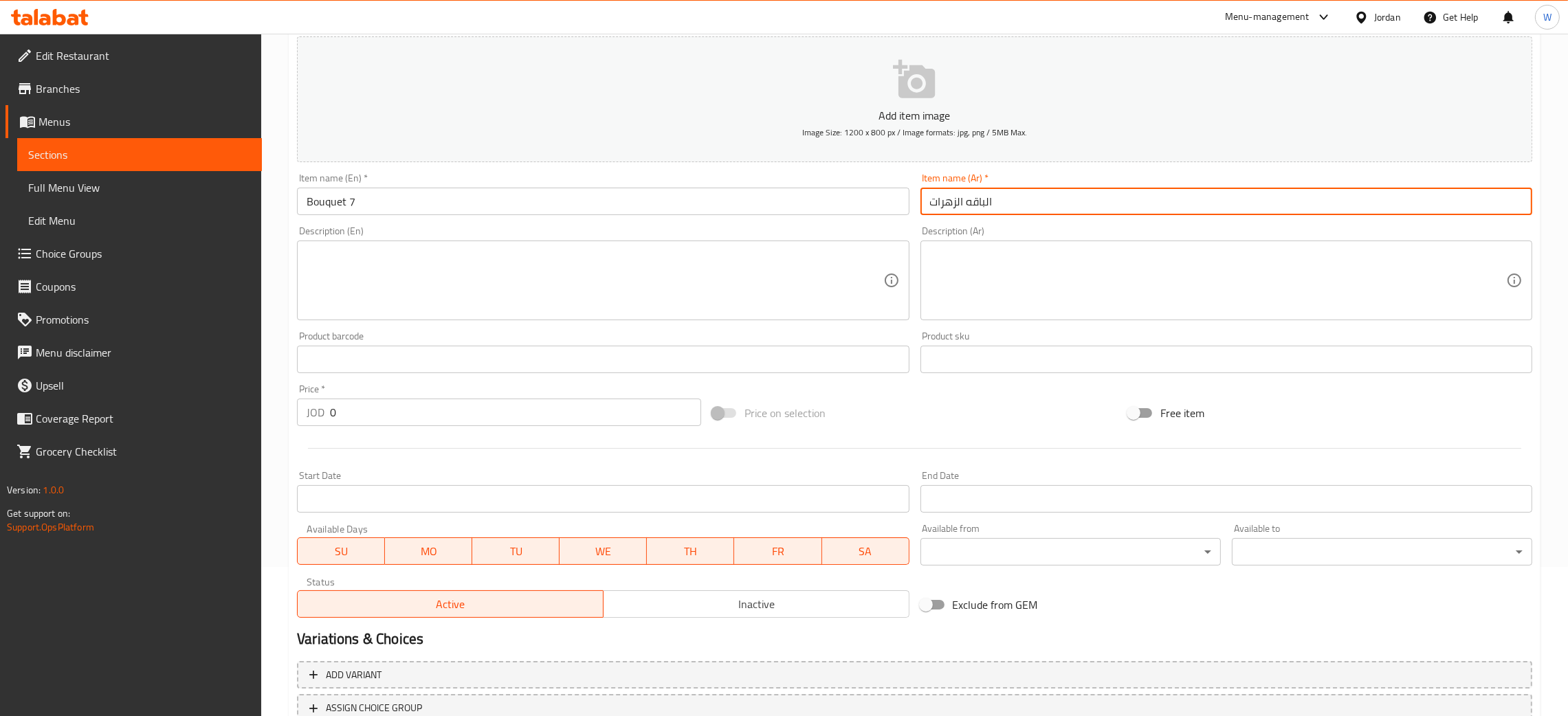
drag, startPoint x: 963, startPoint y: 204, endPoint x: 914, endPoint y: 204, distance: 49.0
click at [915, 204] on div "Item name (Ar)   * الباقه الزهرات Item name (Ar) *" at bounding box center [1226, 193] width 622 height 53
type input "الباقه 7"
drag, startPoint x: 351, startPoint y: 424, endPoint x: 222, endPoint y: 423, distance: 129.0
click at [224, 423] on div "Edit Restaurant Branches Menus Sections Full Menu View Edit Menu Choice Groups …" at bounding box center [784, 353] width 1568 height 938
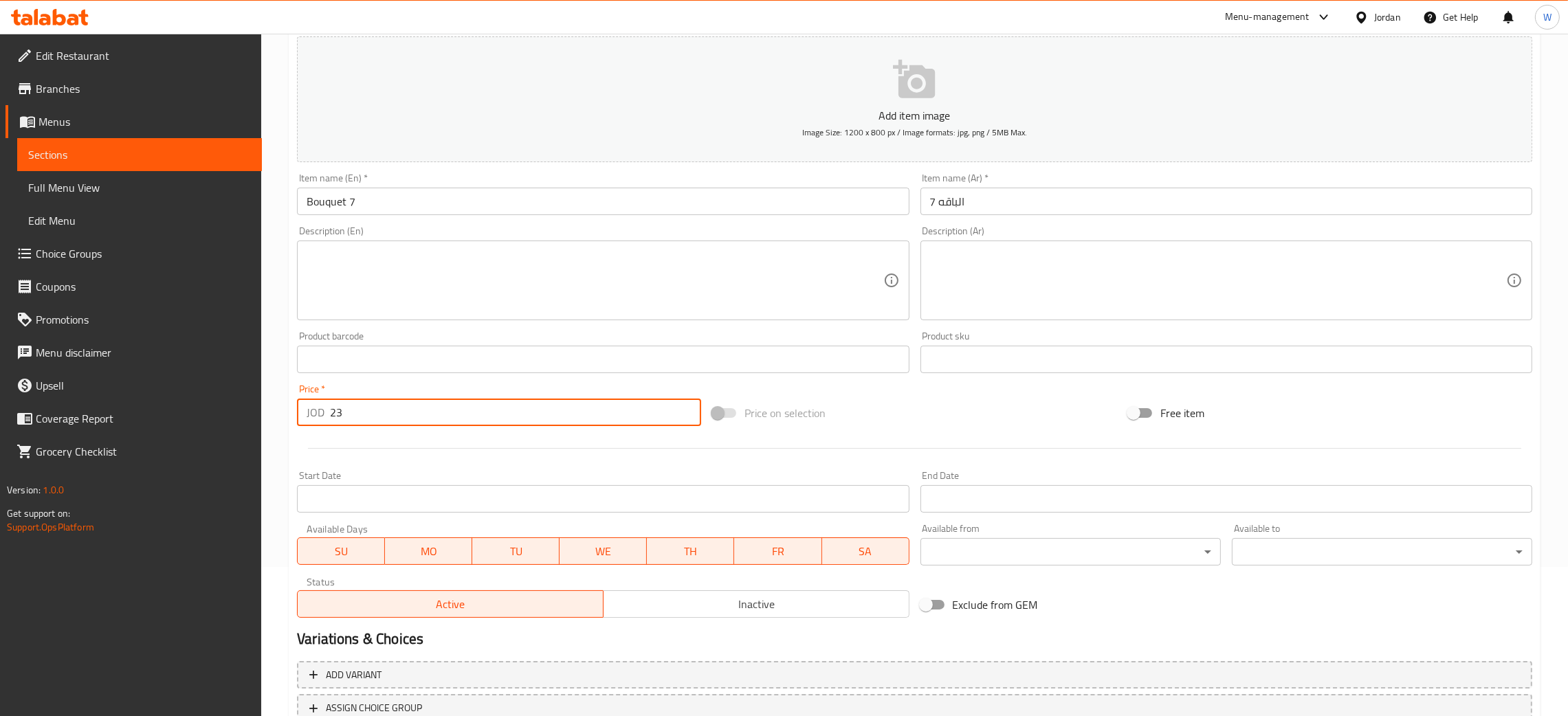
type input "23"
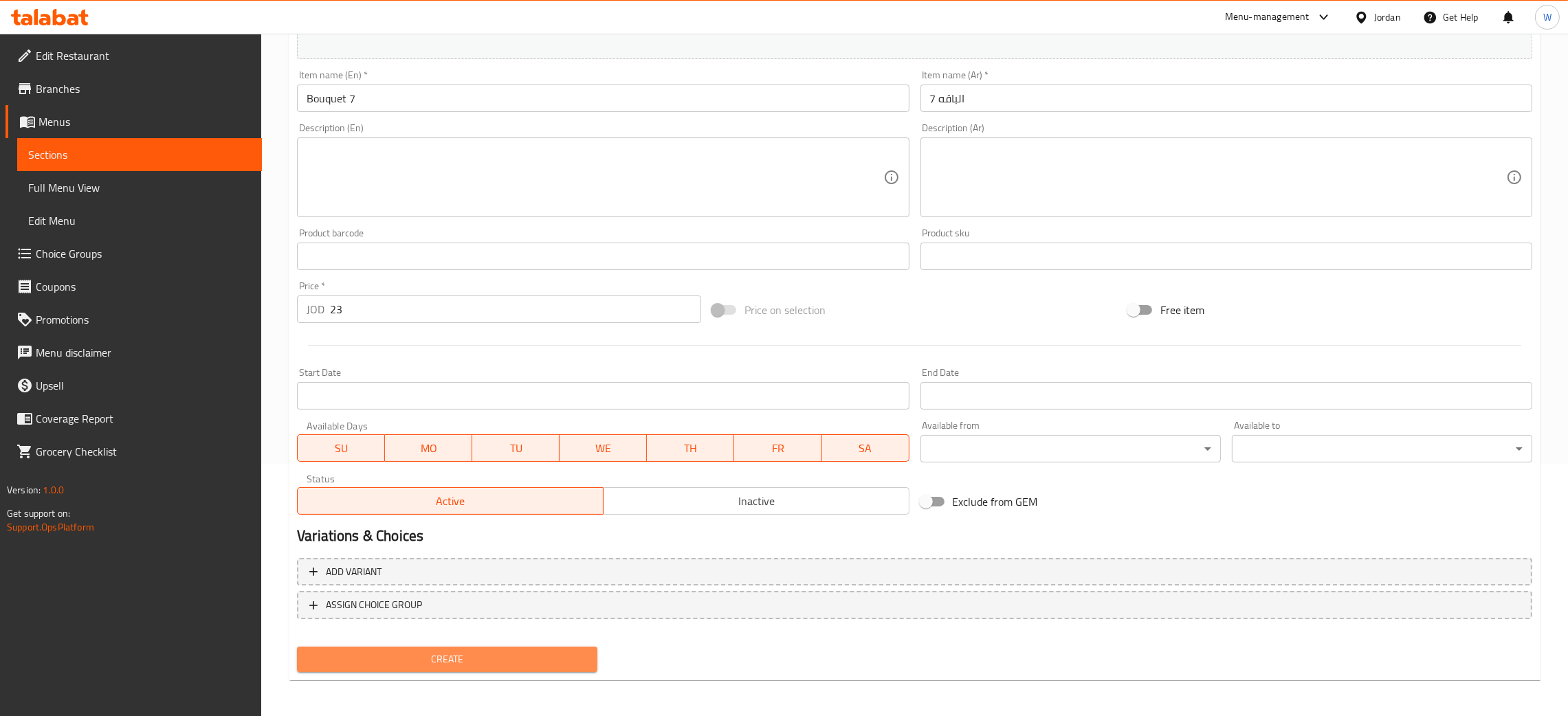
click at [476, 647] on button "Create" at bounding box center [446, 659] width 300 height 26
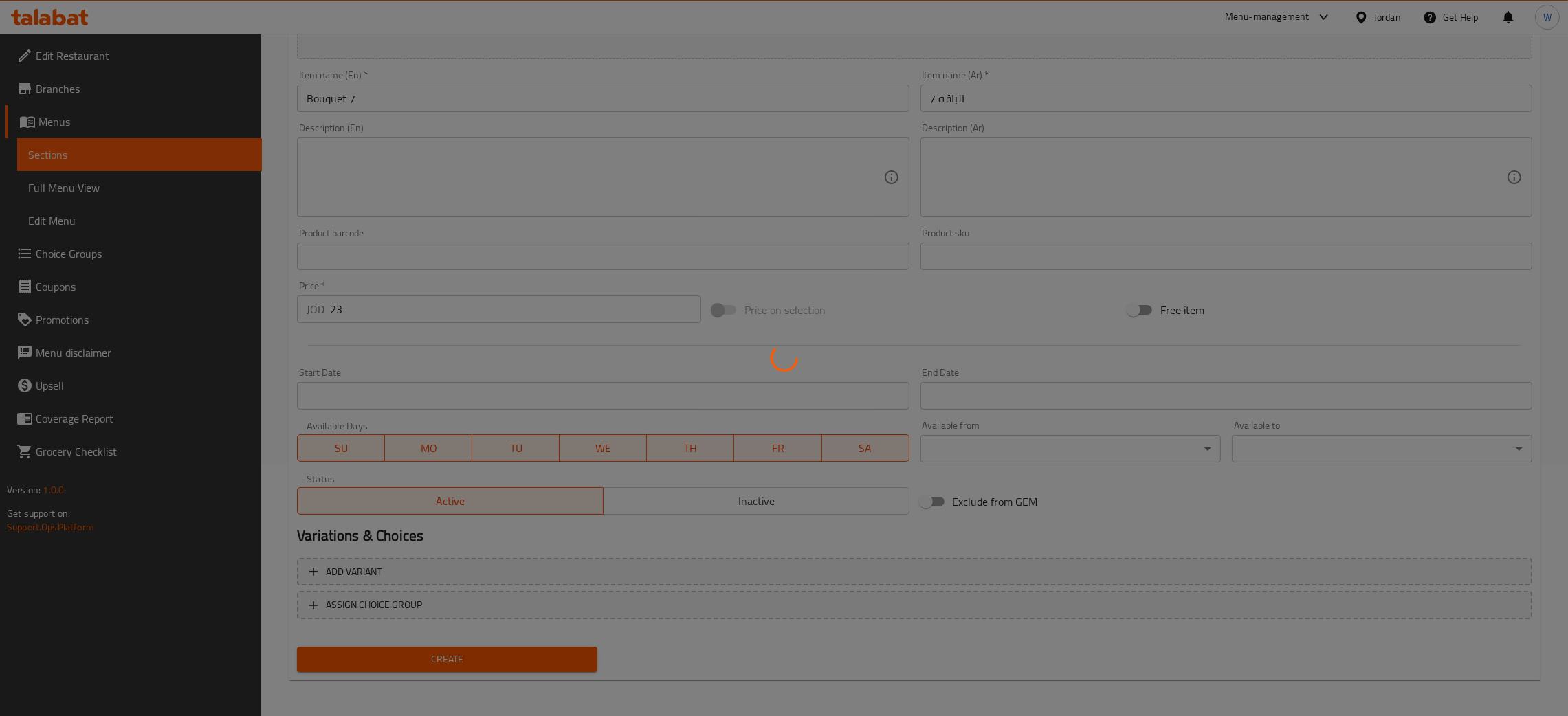
type input "0"
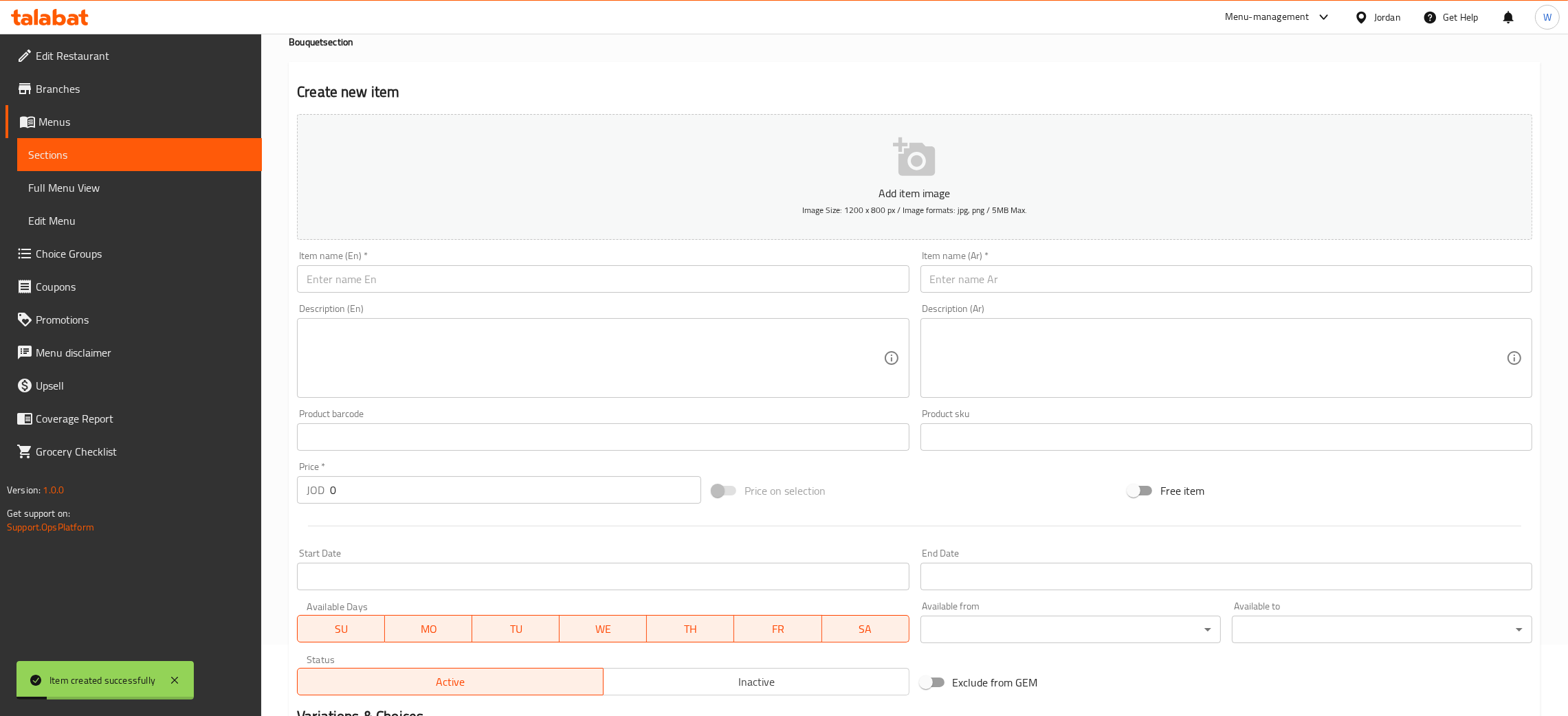
scroll to position [0, 0]
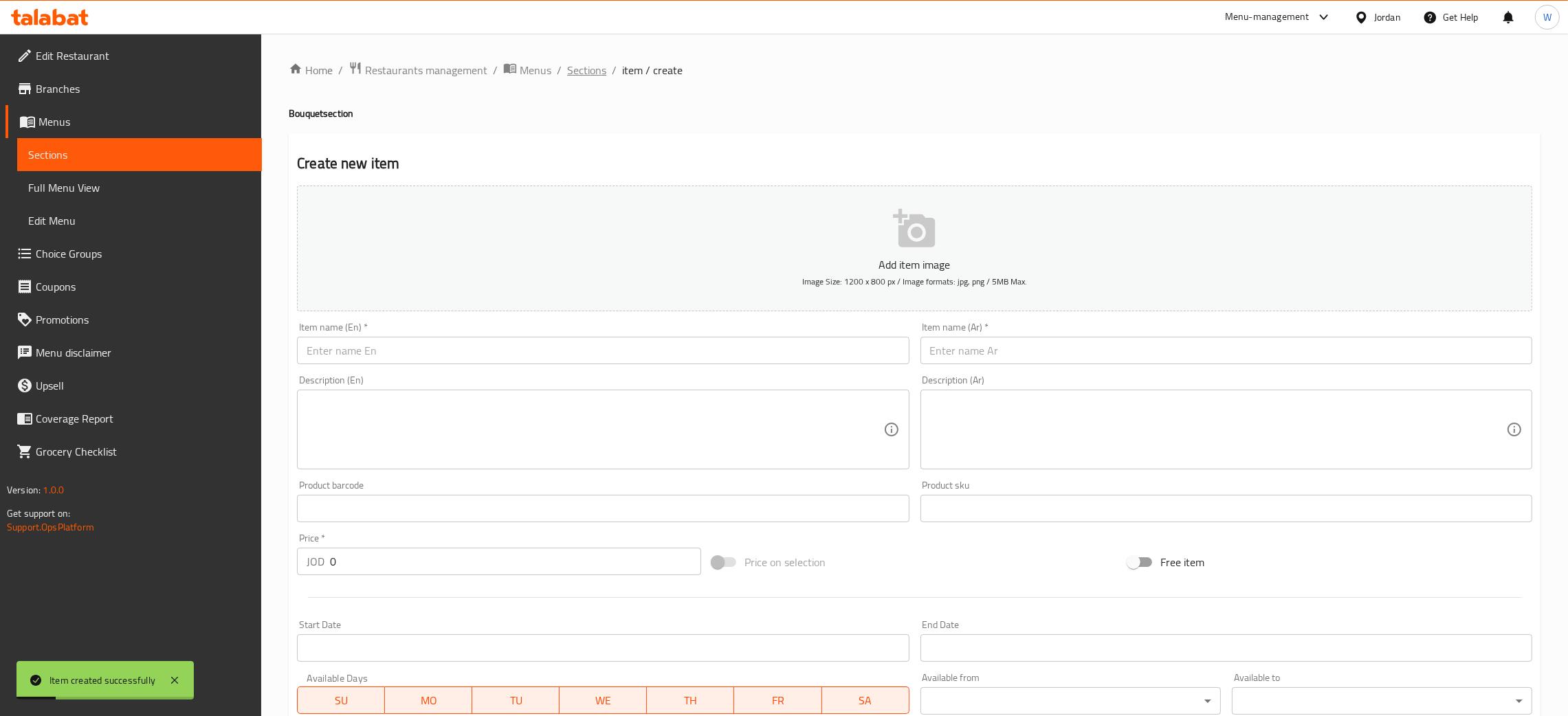
click at [599, 68] on span "Sections" at bounding box center [587, 69] width 39 height 17
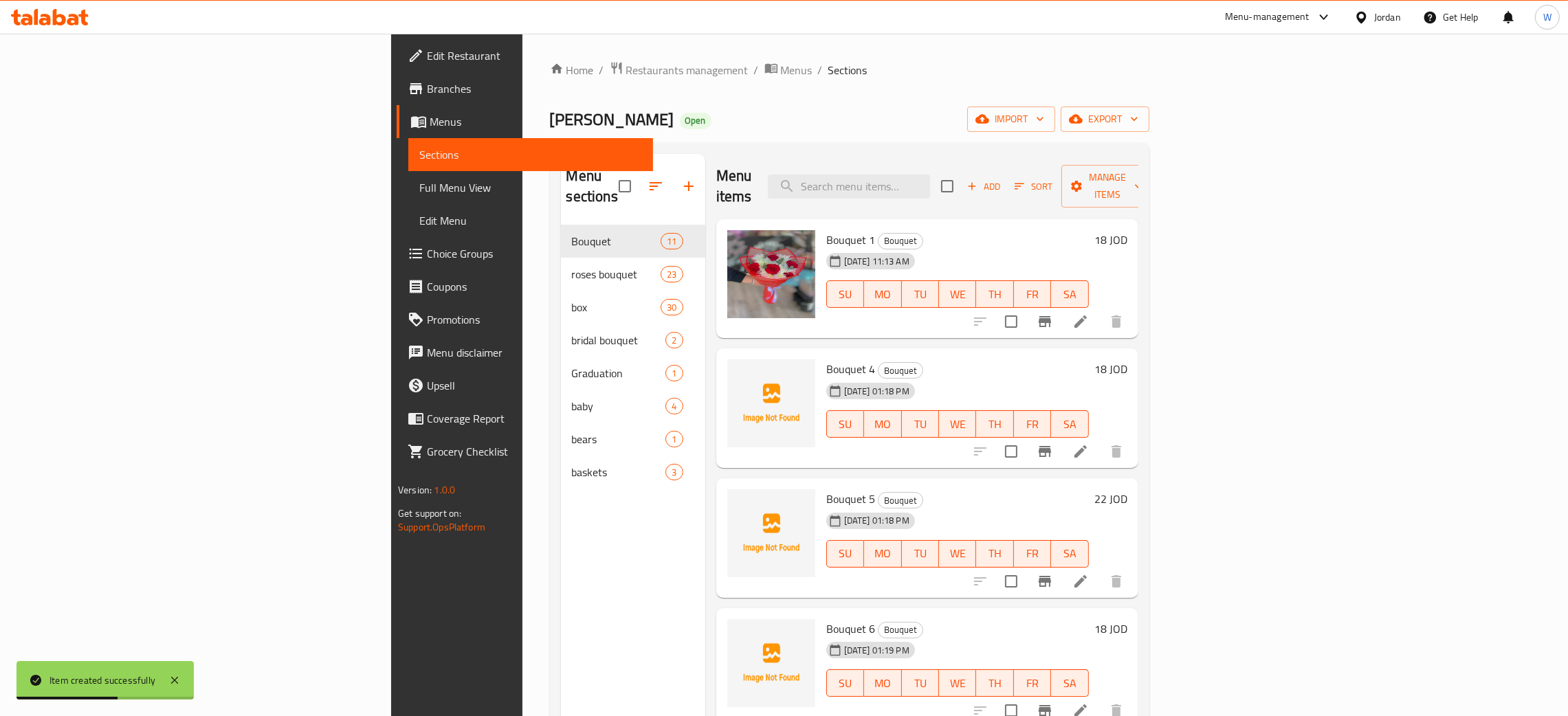
click at [1052, 179] on span "Sort" at bounding box center [1033, 187] width 37 height 16
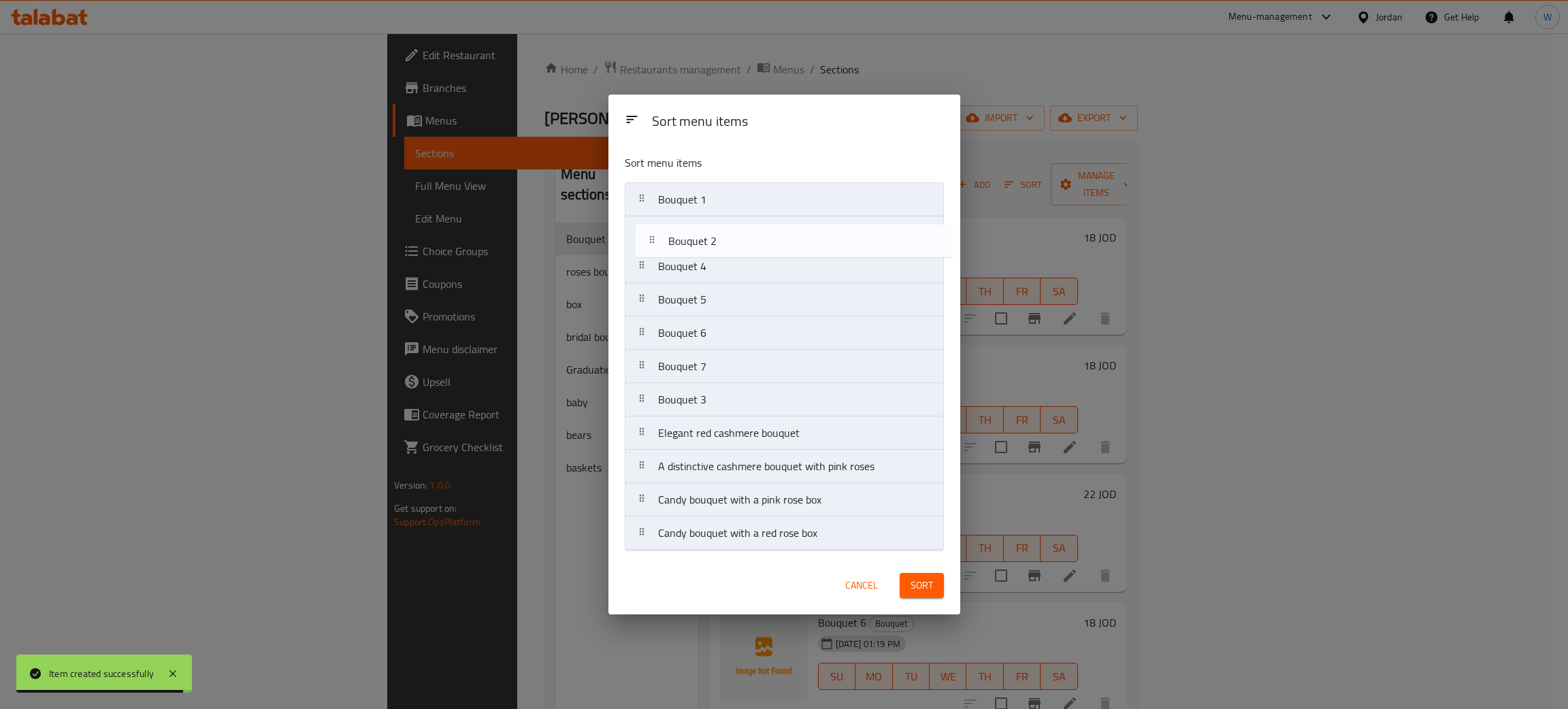
drag, startPoint x: 738, startPoint y: 376, endPoint x: 747, endPoint y: 235, distance: 141.3
click at [747, 235] on nav "Bouquet 1 Bouquet 4 Bouquet 5 Bouquet 6 Bouquet 7 Bouquet 2 Bouquet 3 Elegant r…" at bounding box center [784, 367] width 319 height 369
drag, startPoint x: 710, startPoint y: 407, endPoint x: 719, endPoint y: 250, distance: 157.3
click at [719, 250] on nav "Bouquet 1 Bouquet 2 Bouquet 4 Bouquet 5 Bouquet 6 Bouquet 7 Bouquet 3 Elegant r…" at bounding box center [784, 367] width 319 height 369
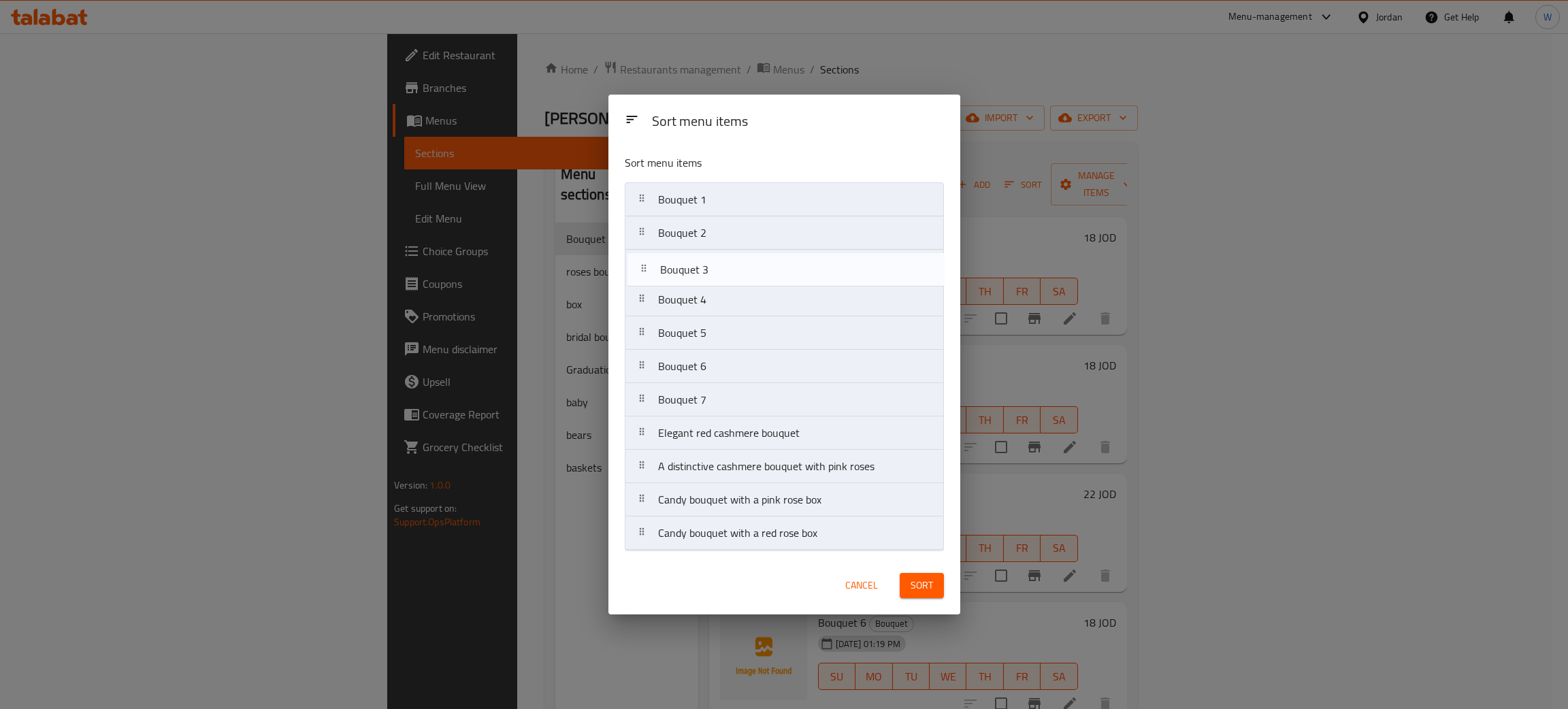
drag, startPoint x: 728, startPoint y: 225, endPoint x: 730, endPoint y: 265, distance: 40.0
click at [730, 265] on nav "Bouquet 1 Bouquet 3 Bouquet 2 Bouquet 4 Bouquet 5 Bouquet 6 Bouquet 7 Elegant r…" at bounding box center [784, 367] width 319 height 369
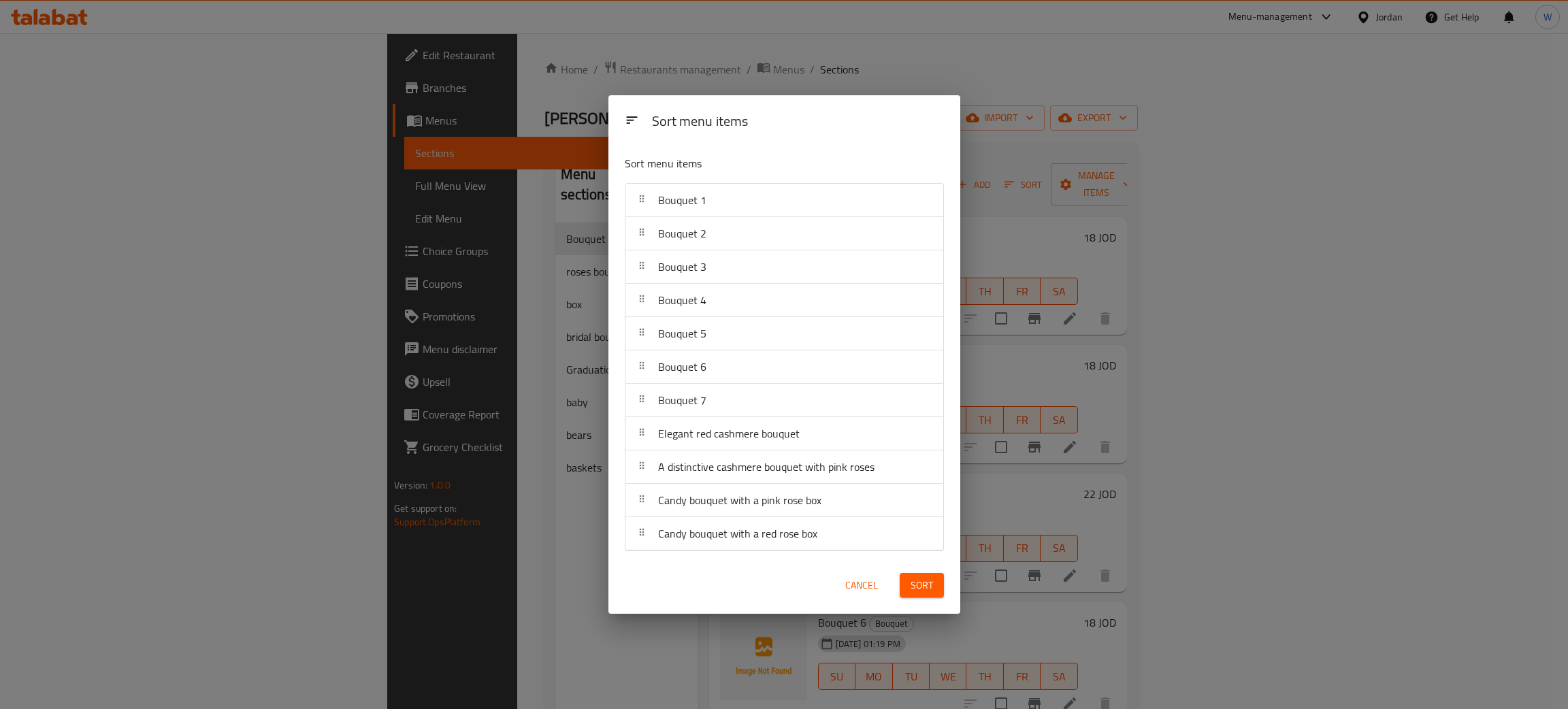
click at [924, 590] on span "Sort" at bounding box center [921, 586] width 22 height 17
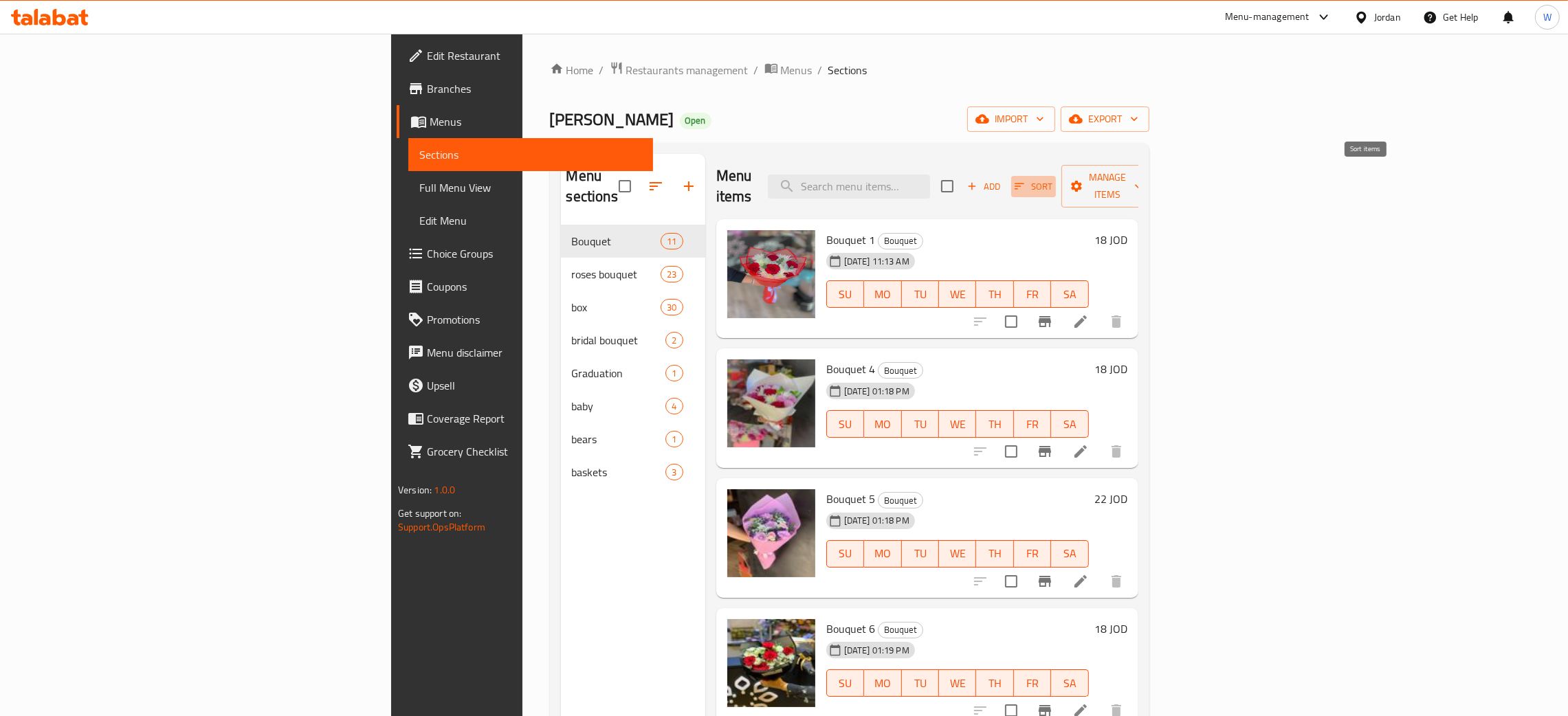
click at [1052, 179] on span "Sort" at bounding box center [1033, 187] width 37 height 16
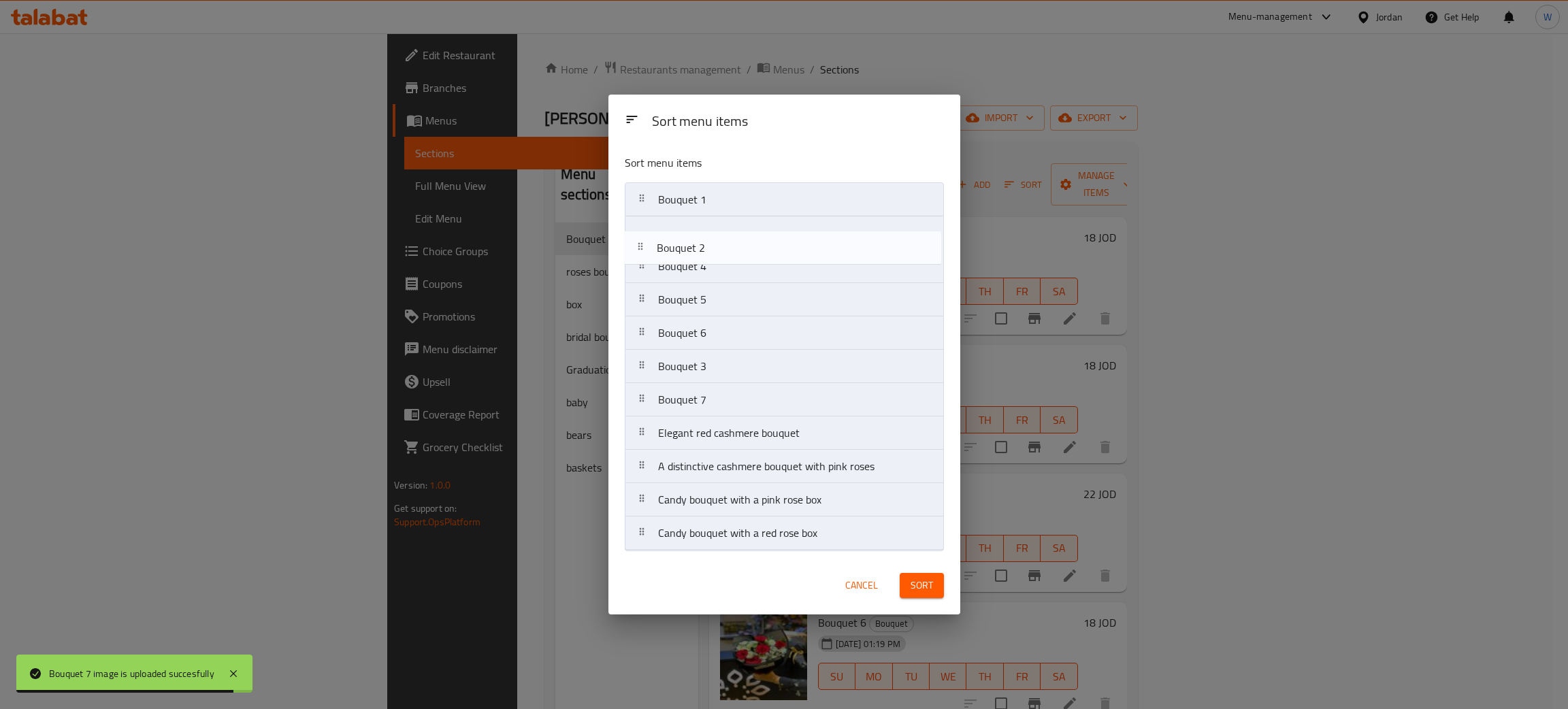
drag, startPoint x: 736, startPoint y: 330, endPoint x: 734, endPoint y: 237, distance: 93.0
click at [734, 237] on nav "Bouquet 1 Bouquet 4 Bouquet 5 Bouquet 6 Bouquet 2 Bouquet 3 Bouquet 7 Elegant r…" at bounding box center [784, 367] width 319 height 369
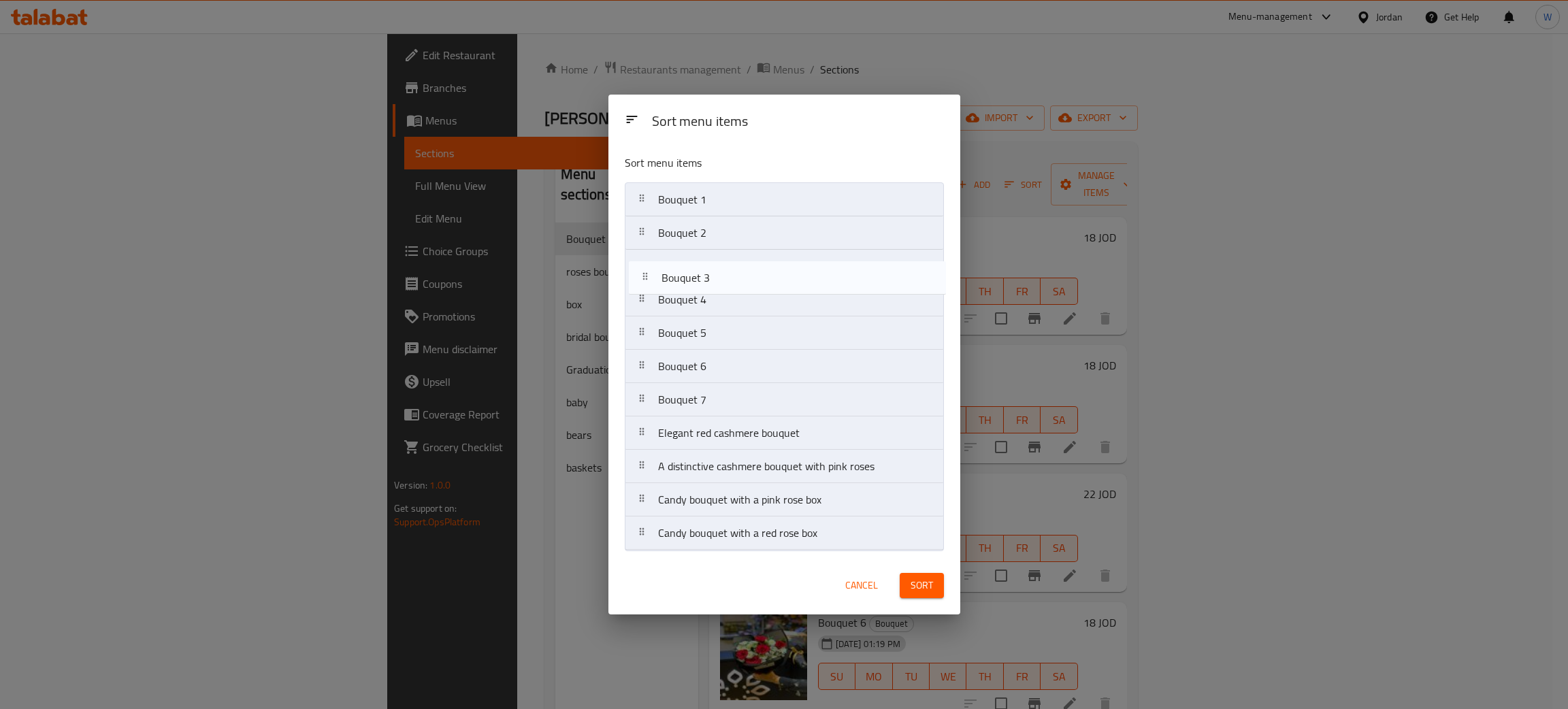
drag, startPoint x: 732, startPoint y: 366, endPoint x: 736, endPoint y: 261, distance: 105.1
click at [736, 261] on nav "Bouquet 1 Bouquet 2 Bouquet 4 Bouquet 5 Bouquet 6 Bouquet 3 Bouquet 7 Elegant r…" at bounding box center [784, 367] width 319 height 369
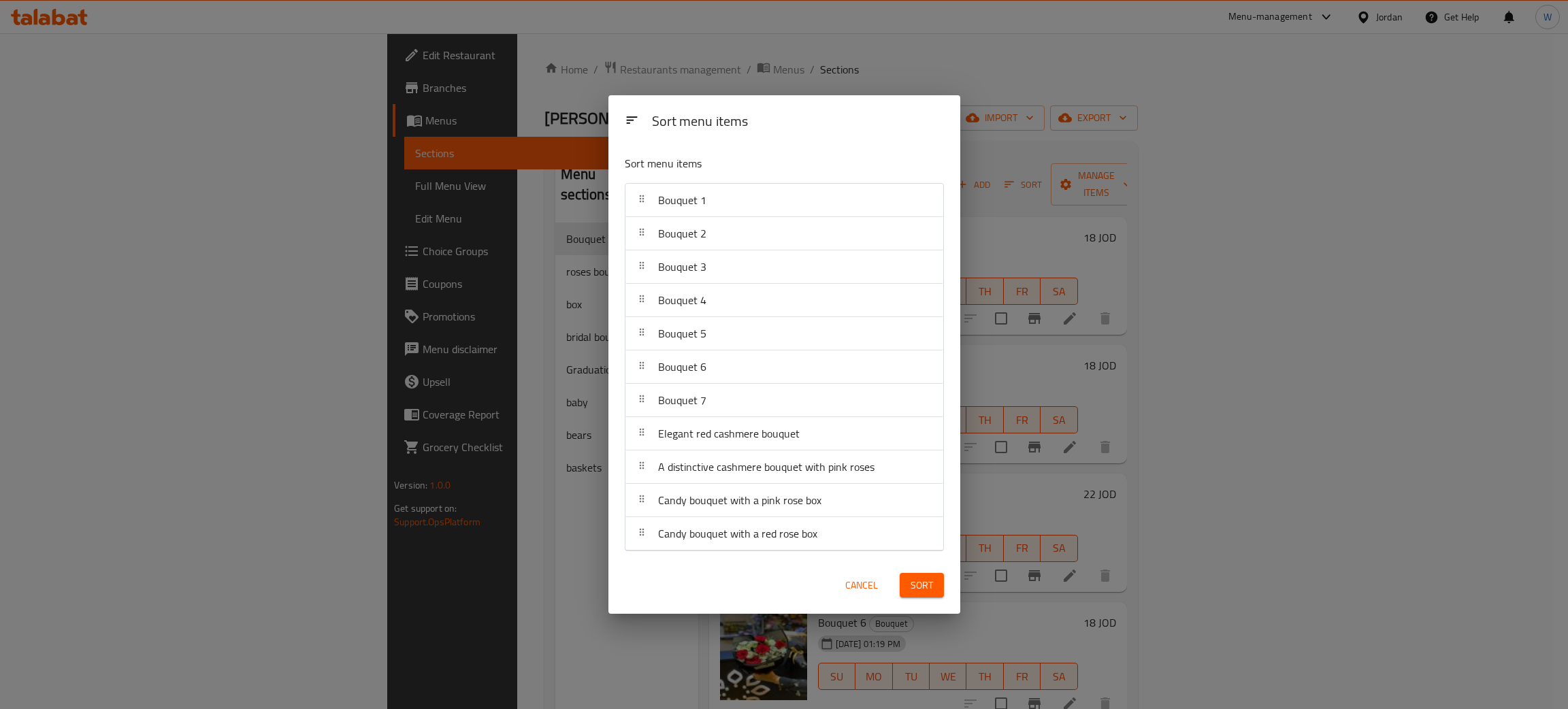
click at [918, 584] on span "Sort" at bounding box center [921, 586] width 22 height 17
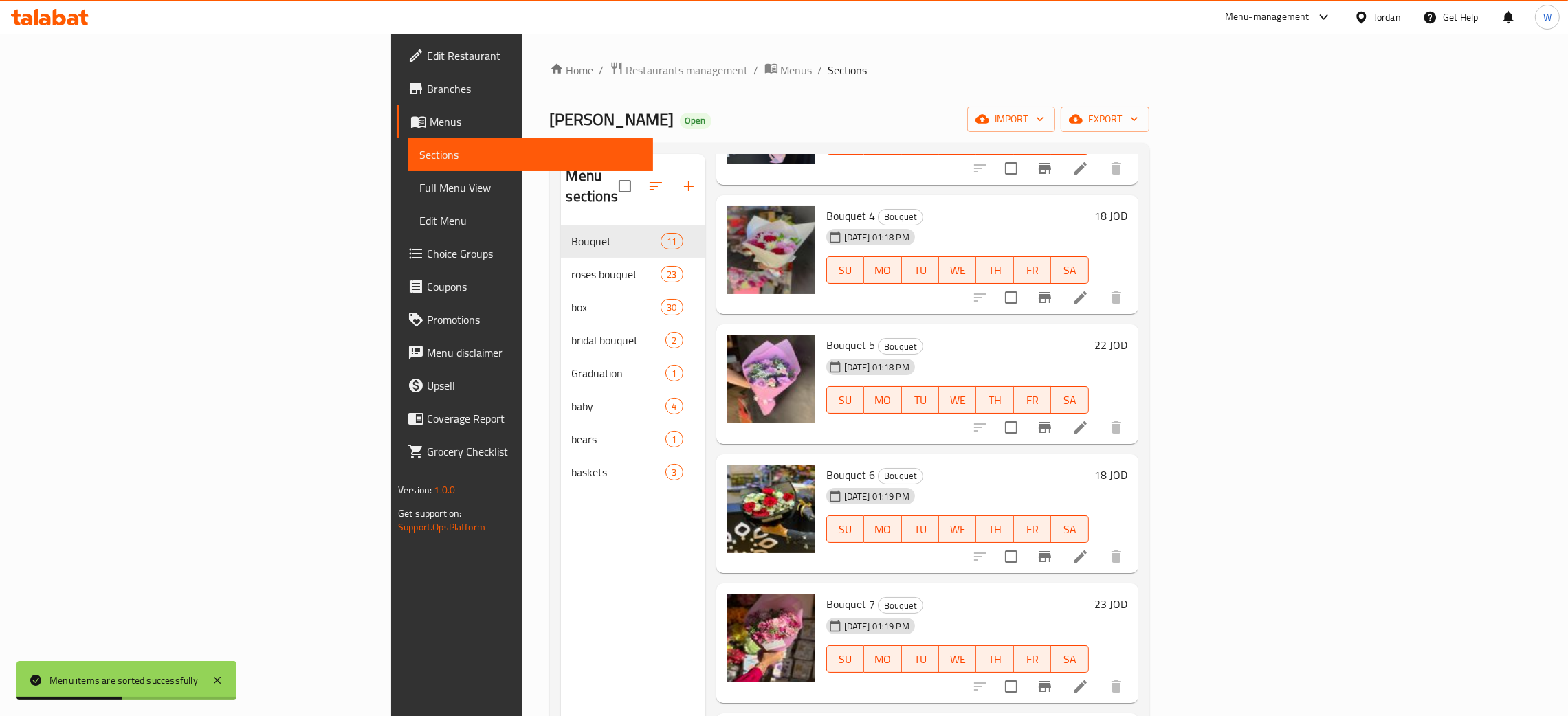
scroll to position [412, 0]
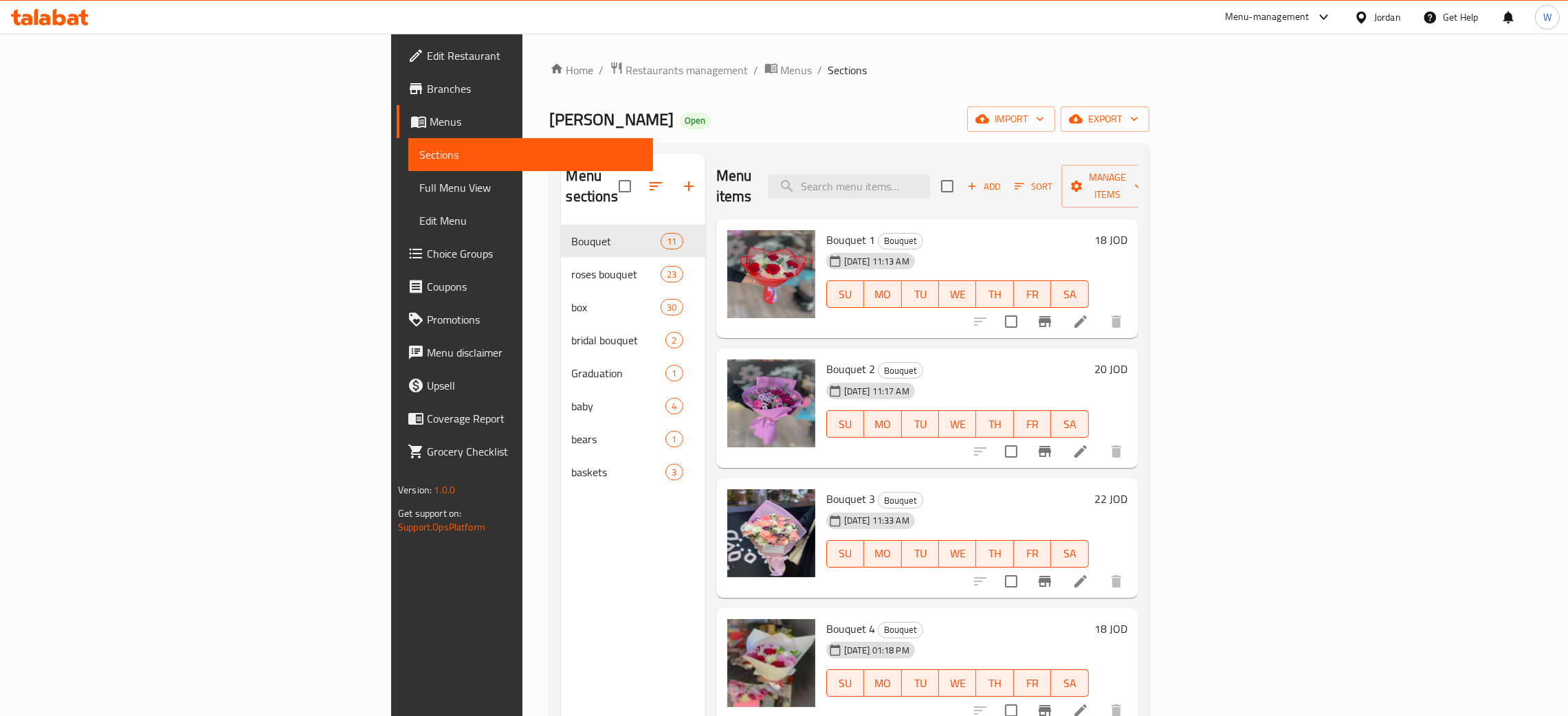
scroll to position [412, 0]
